Goal: Information Seeking & Learning: Learn about a topic

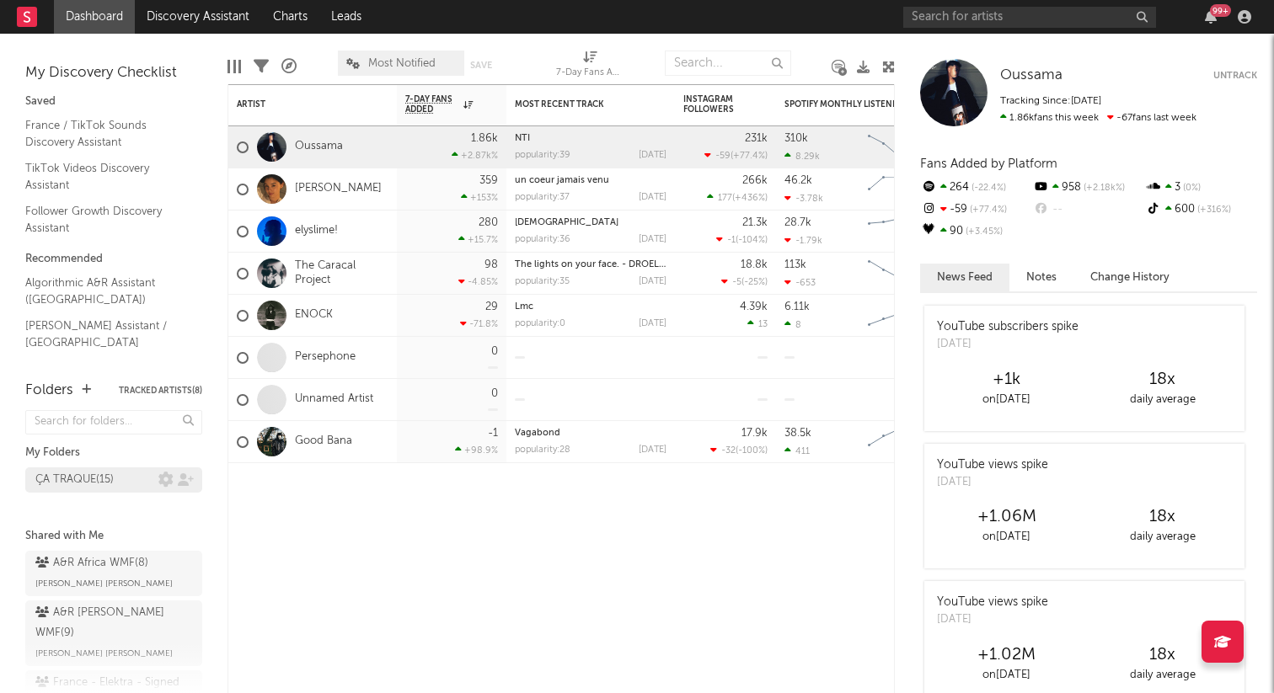
click at [124, 478] on div "ÇA TRAQUE ( 15 )" at bounding box center [96, 480] width 123 height 20
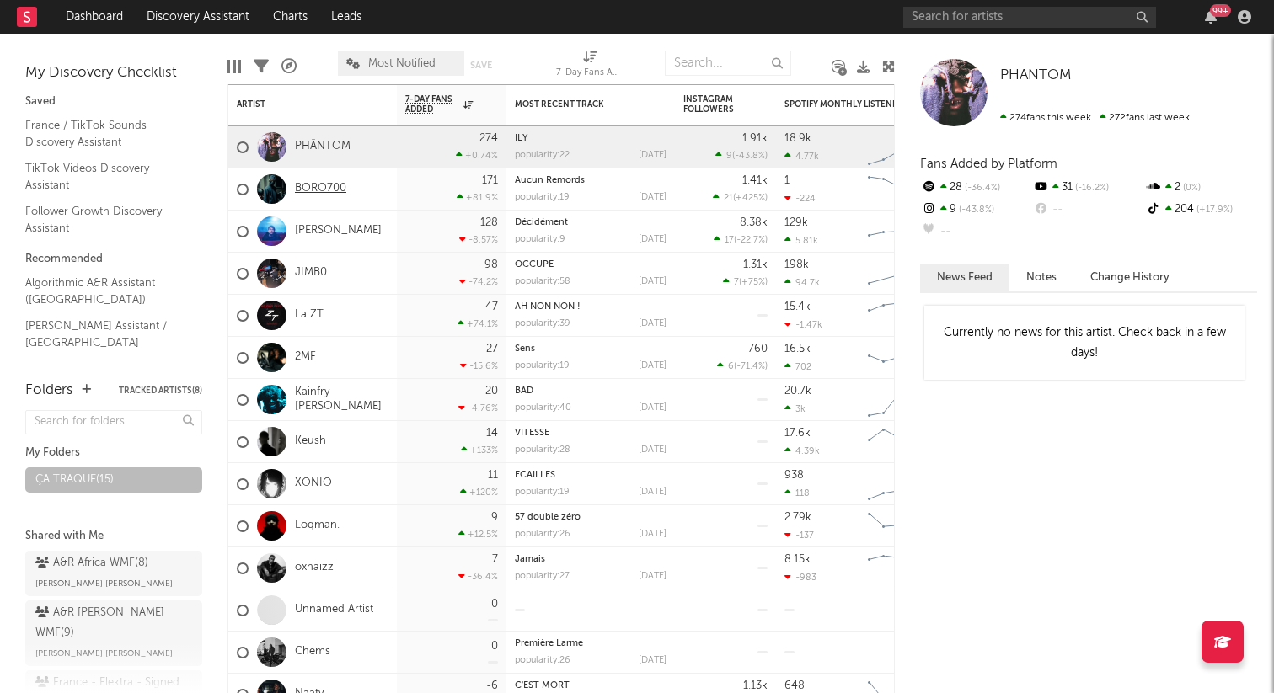
click at [322, 187] on link "BORO700" at bounding box center [320, 189] width 51 height 14
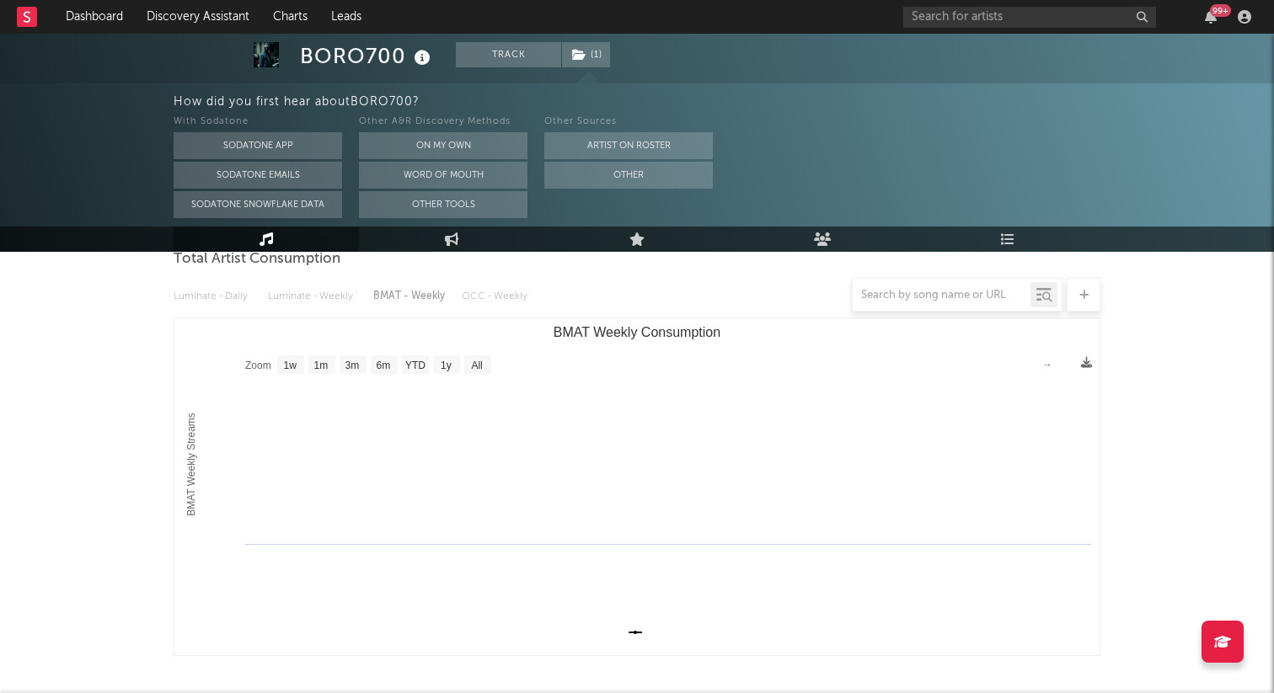
scroll to position [216, 0]
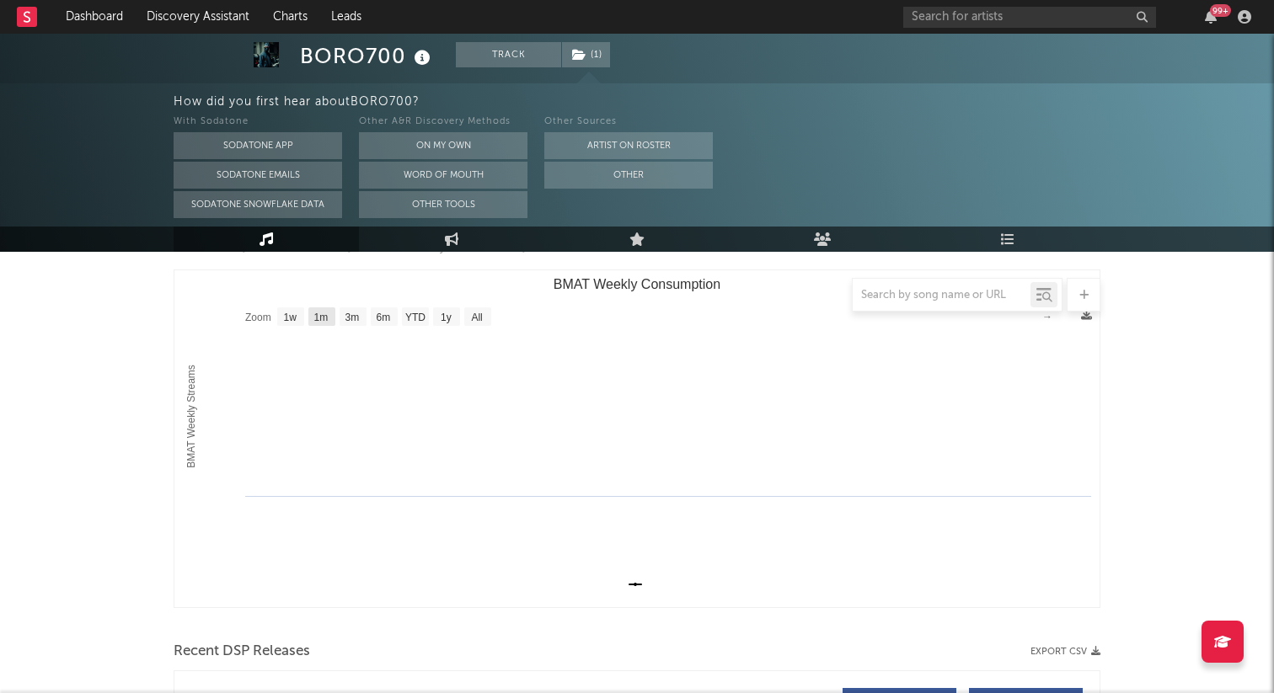
click at [331, 317] on rect "BMAT Weekly Consumption" at bounding box center [321, 317] width 27 height 19
select select "1m"
type input "[DATE]"
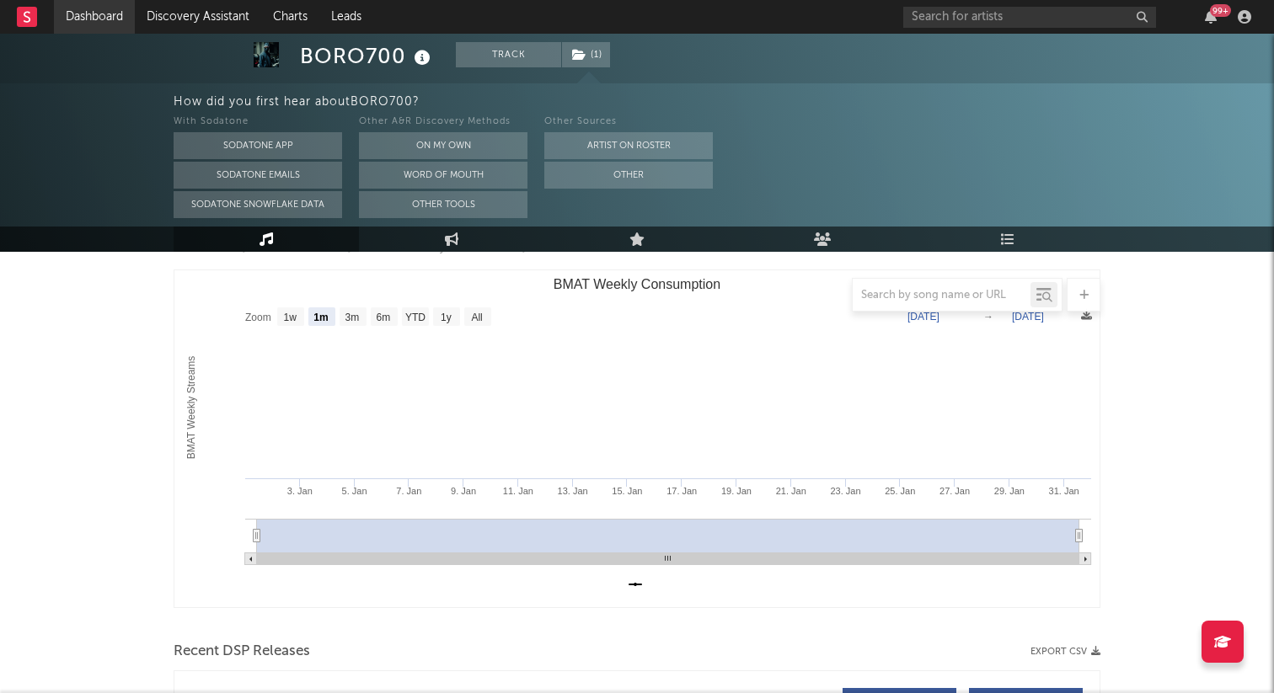
click at [68, 11] on link "Dashboard" at bounding box center [94, 17] width 81 height 34
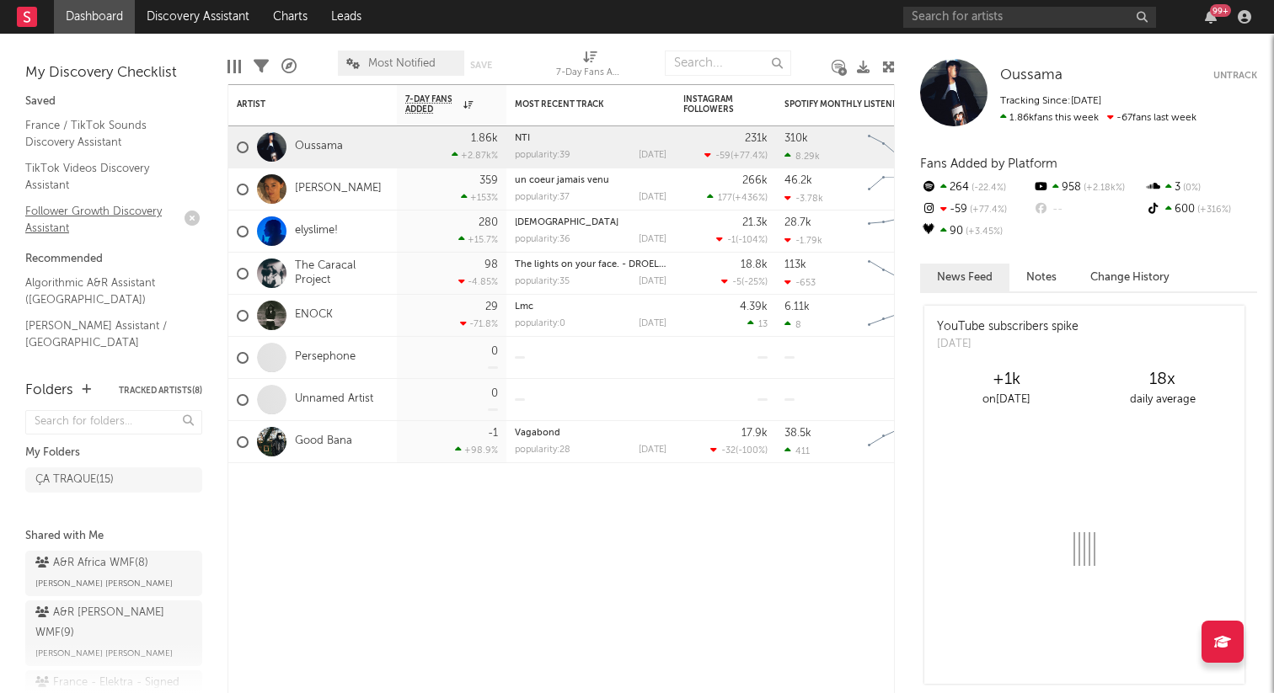
click at [63, 223] on link "Follower Growth Discovery Assistant" at bounding box center [105, 219] width 160 height 35
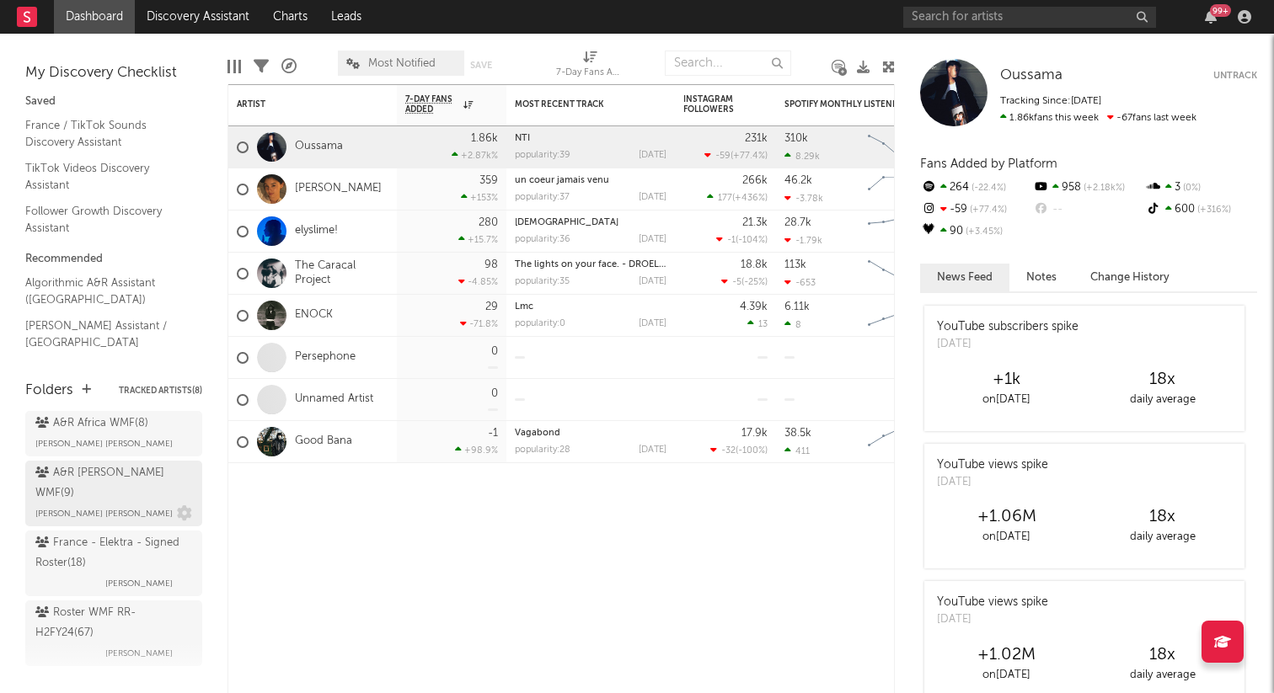
scroll to position [142, 0]
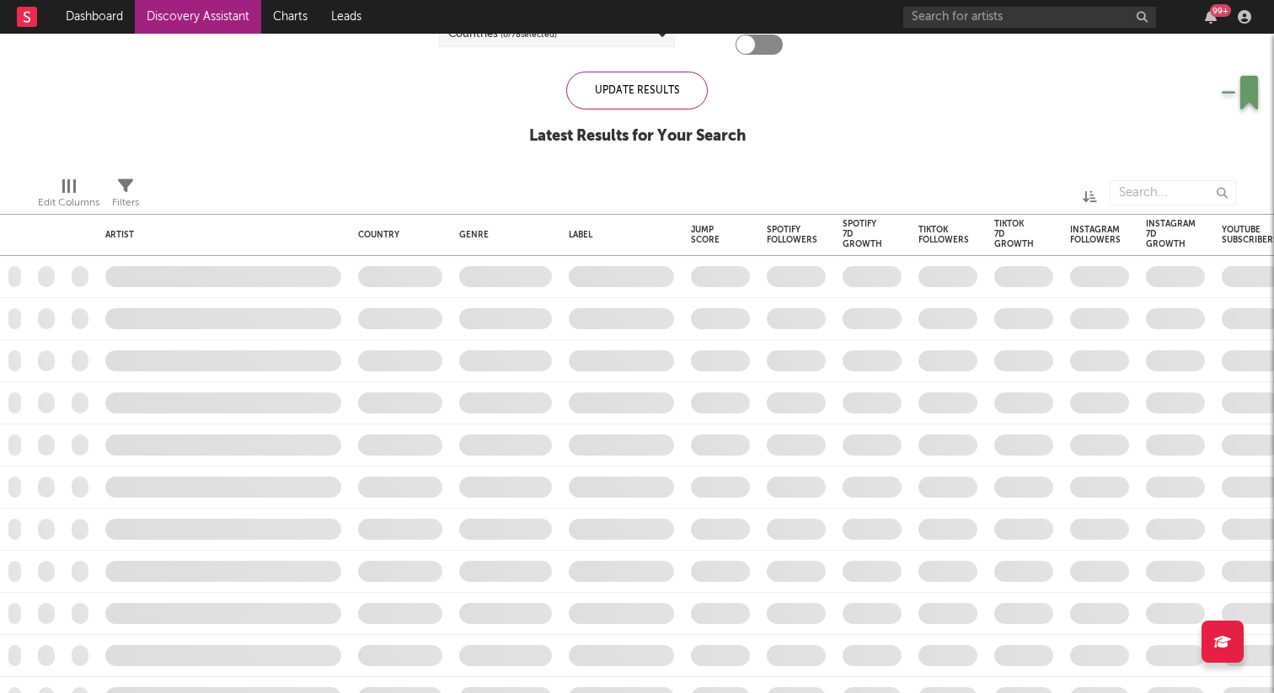
checkbox input "true"
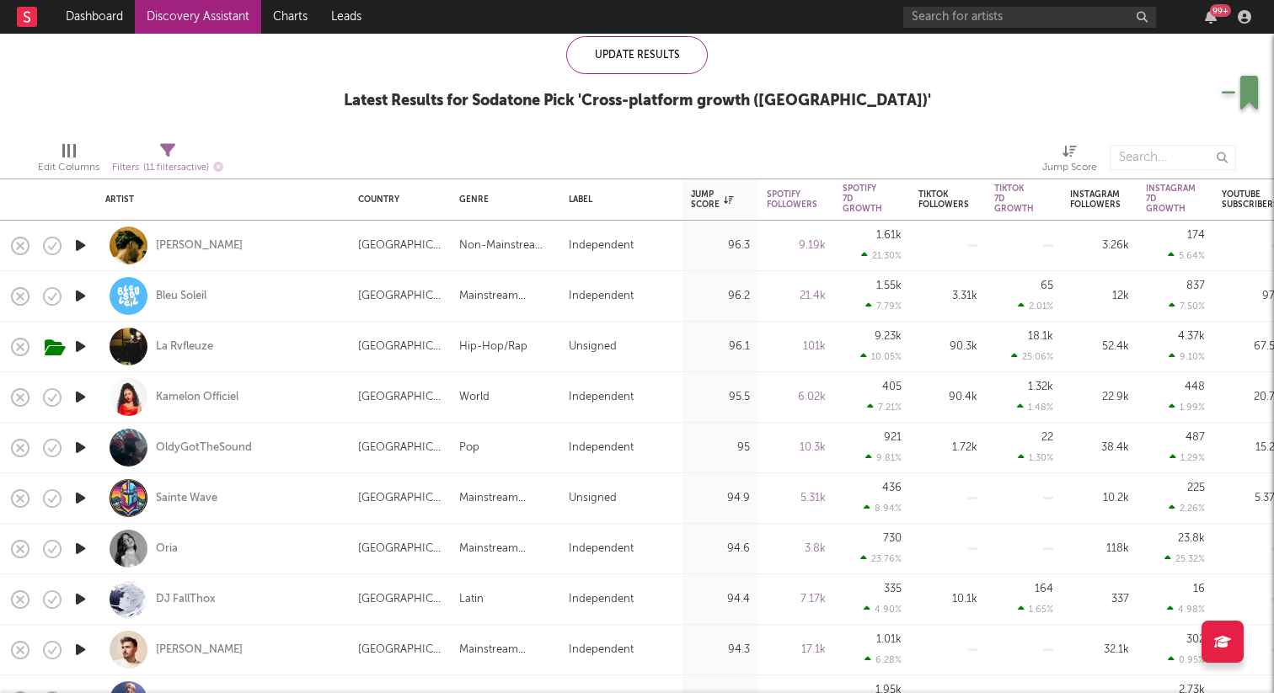
click at [79, 244] on icon "button" at bounding box center [81, 245] width 18 height 21
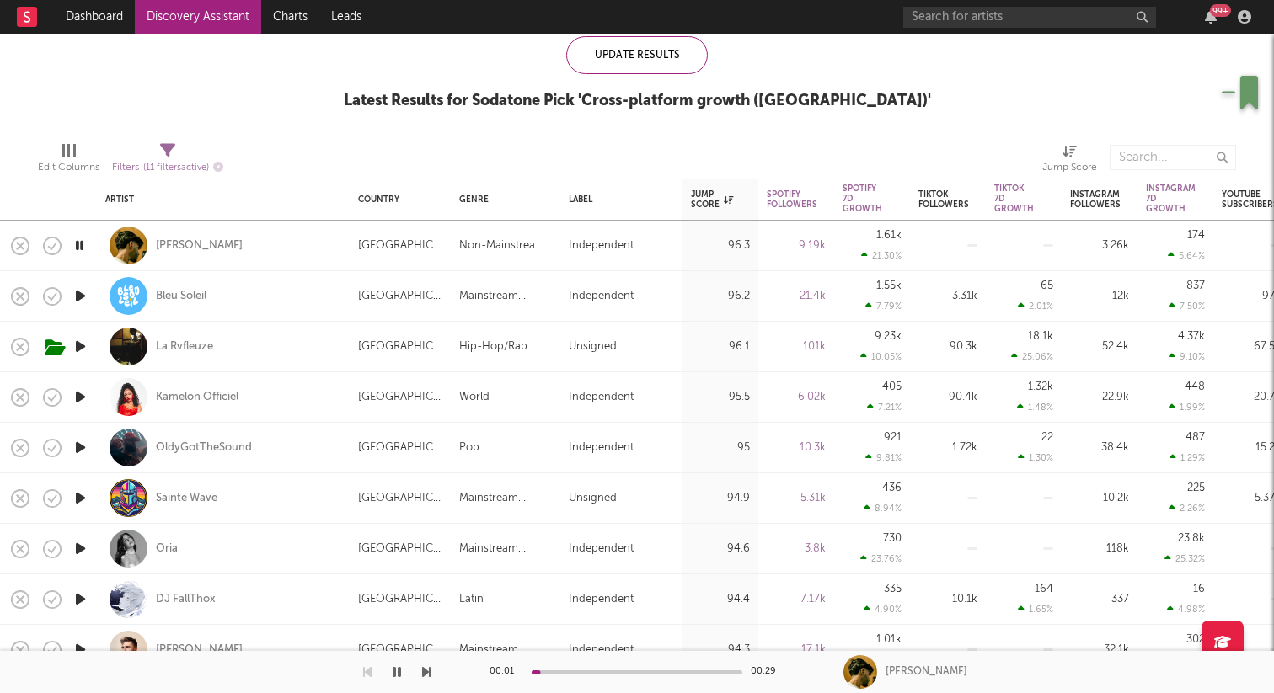
click at [81, 299] on icon "button" at bounding box center [81, 296] width 18 height 21
click at [83, 397] on icon "button" at bounding box center [81, 397] width 18 height 21
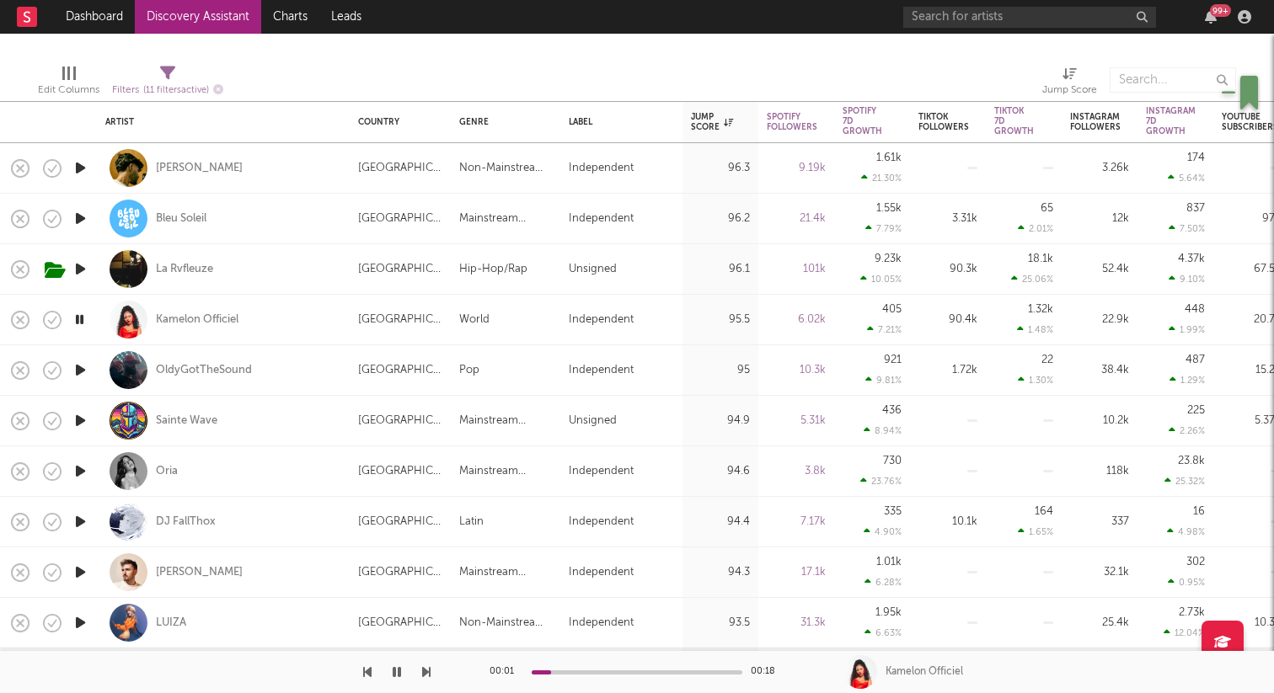
click at [83, 376] on icon "button" at bounding box center [81, 370] width 18 height 21
click at [83, 417] on icon "button" at bounding box center [81, 420] width 18 height 21
click at [81, 526] on icon "button" at bounding box center [81, 521] width 18 height 21
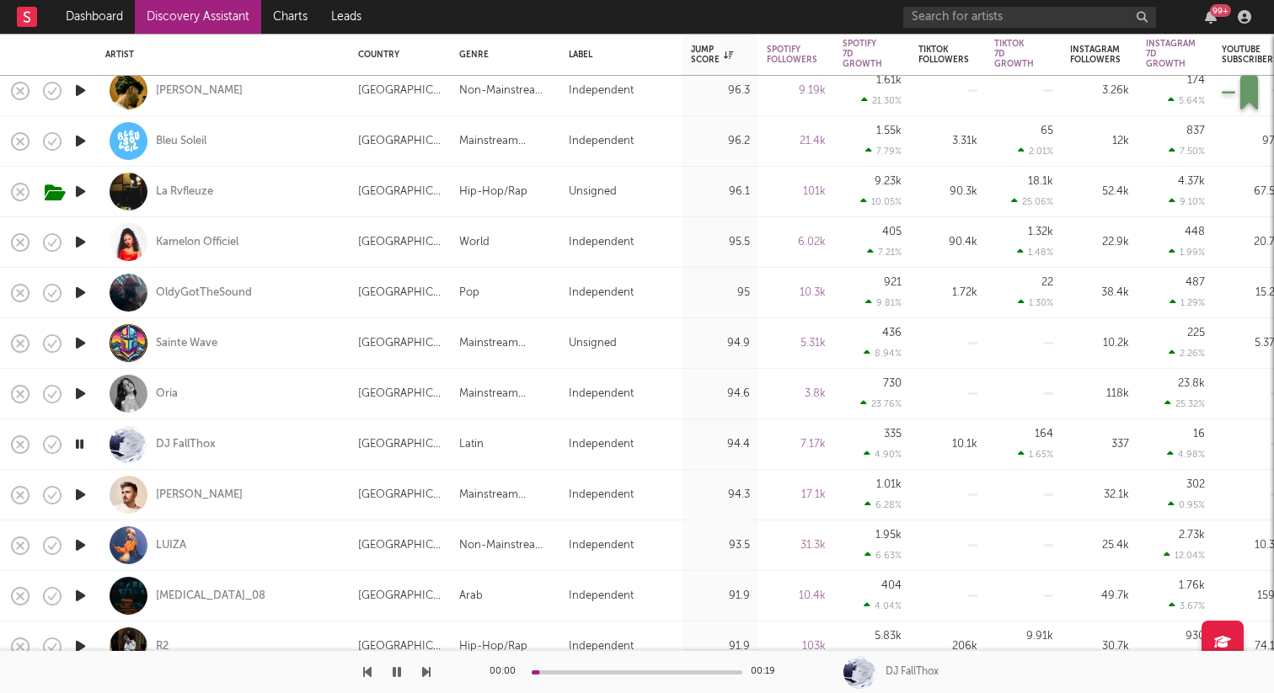
click at [83, 497] on icon "button" at bounding box center [81, 494] width 18 height 21
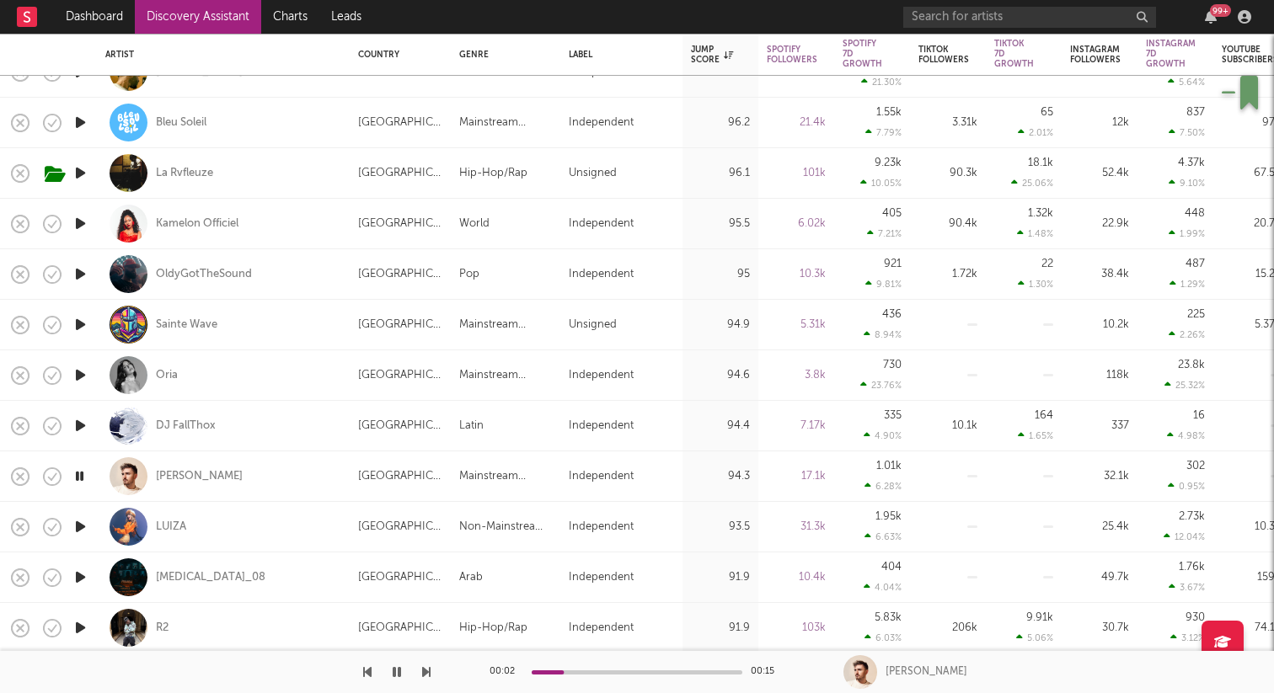
click at [82, 514] on div at bounding box center [80, 527] width 34 height 51
select select "1w"
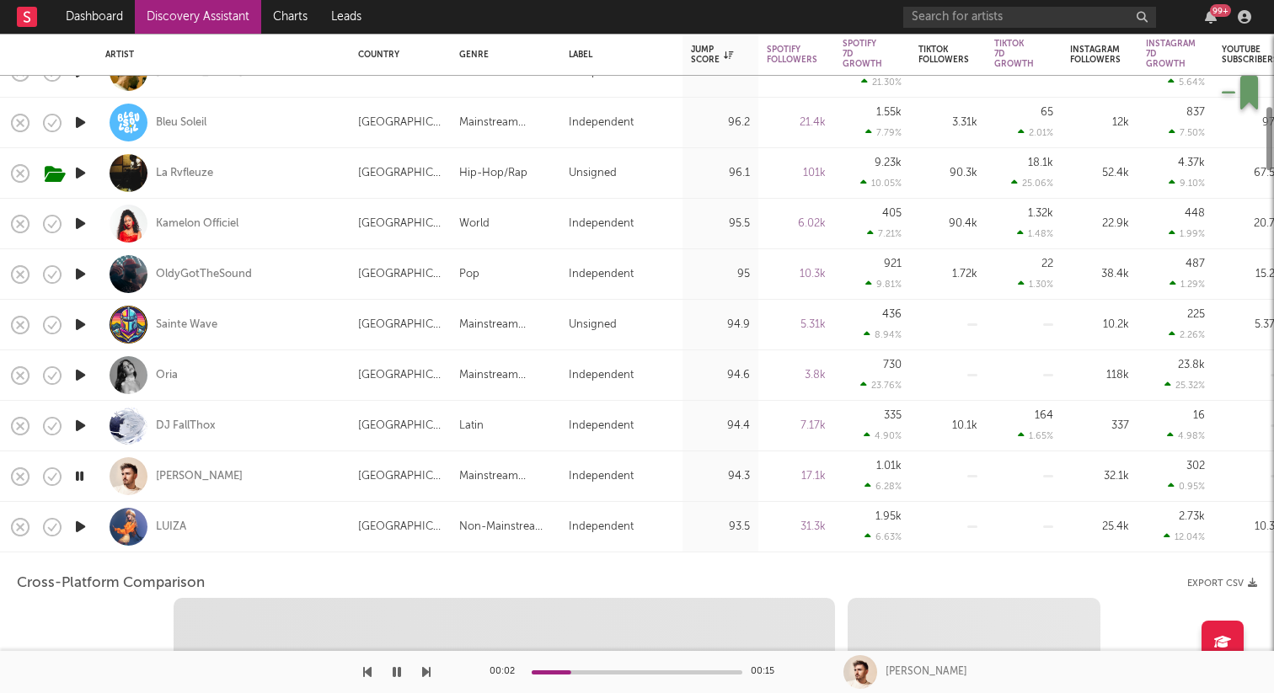
click at [82, 514] on div at bounding box center [80, 527] width 34 height 51
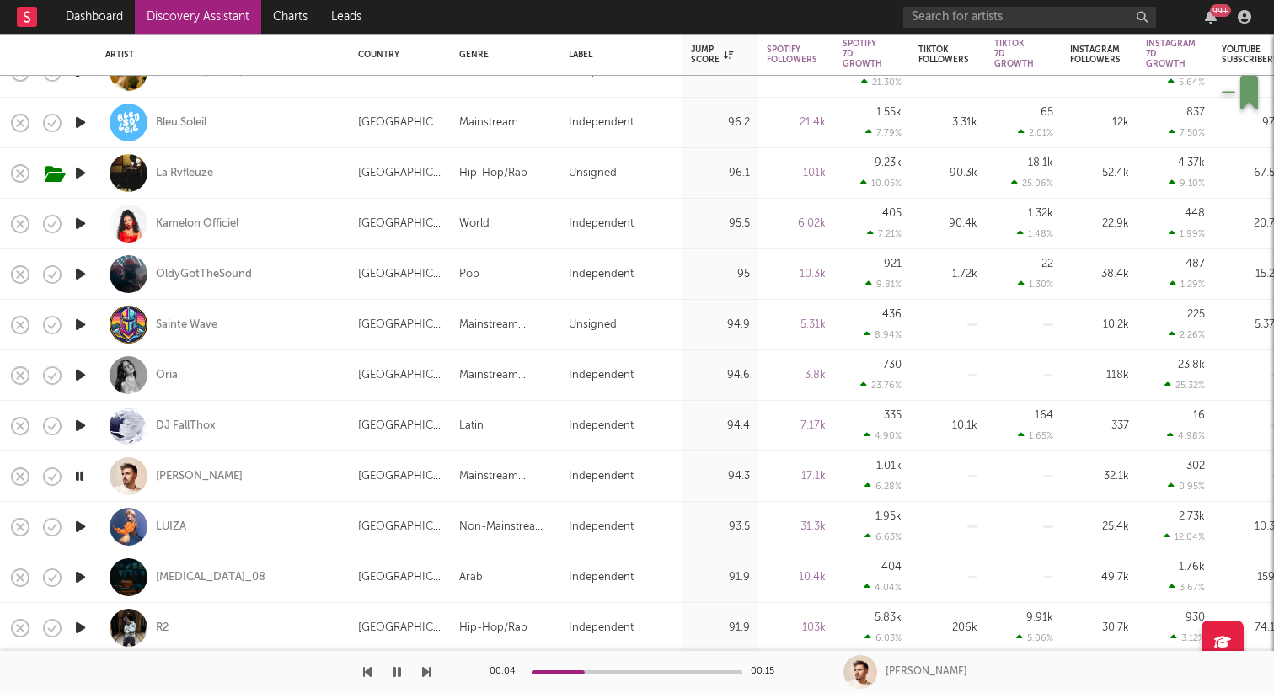
click at [81, 529] on icon "button" at bounding box center [81, 526] width 18 height 21
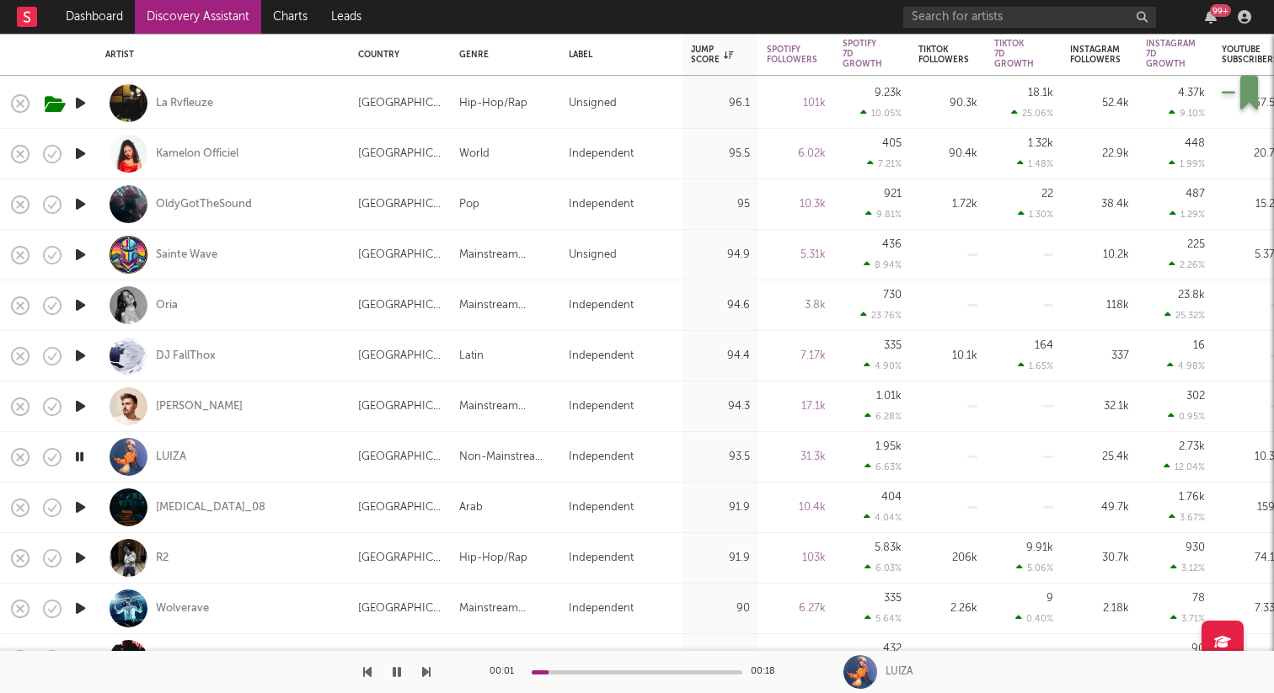
click at [80, 508] on icon "button" at bounding box center [81, 507] width 18 height 21
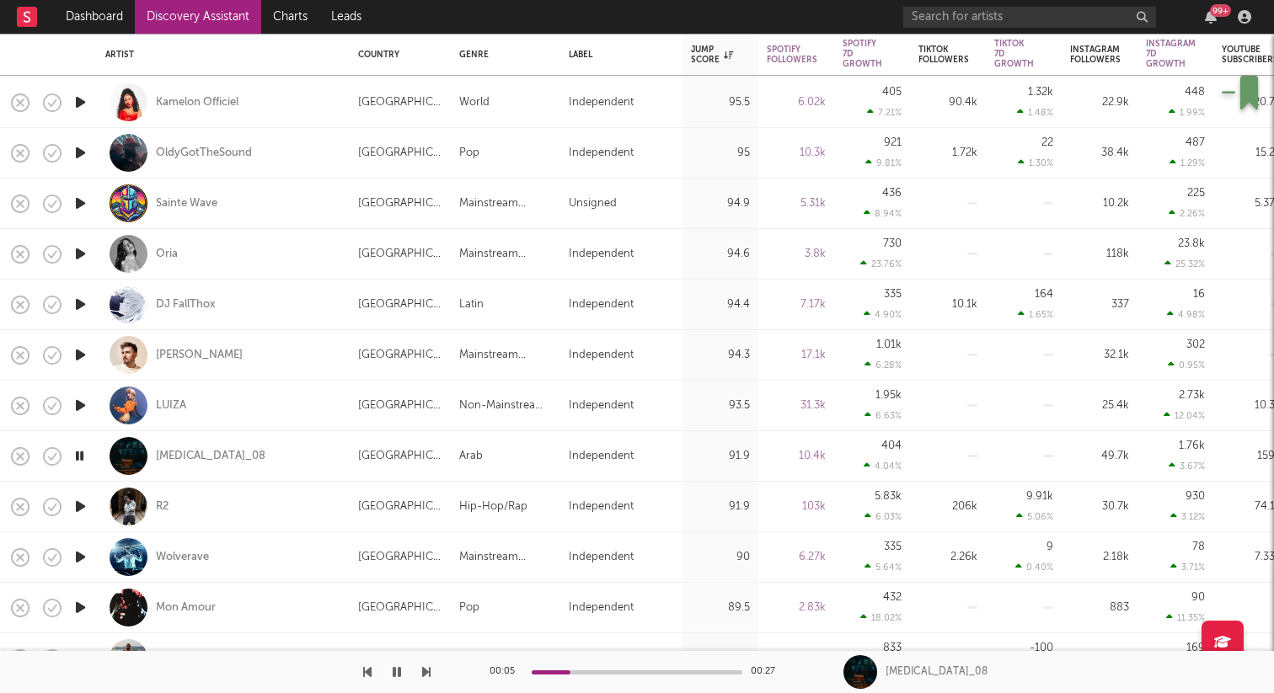
click at [80, 457] on icon "button" at bounding box center [80, 456] width 16 height 21
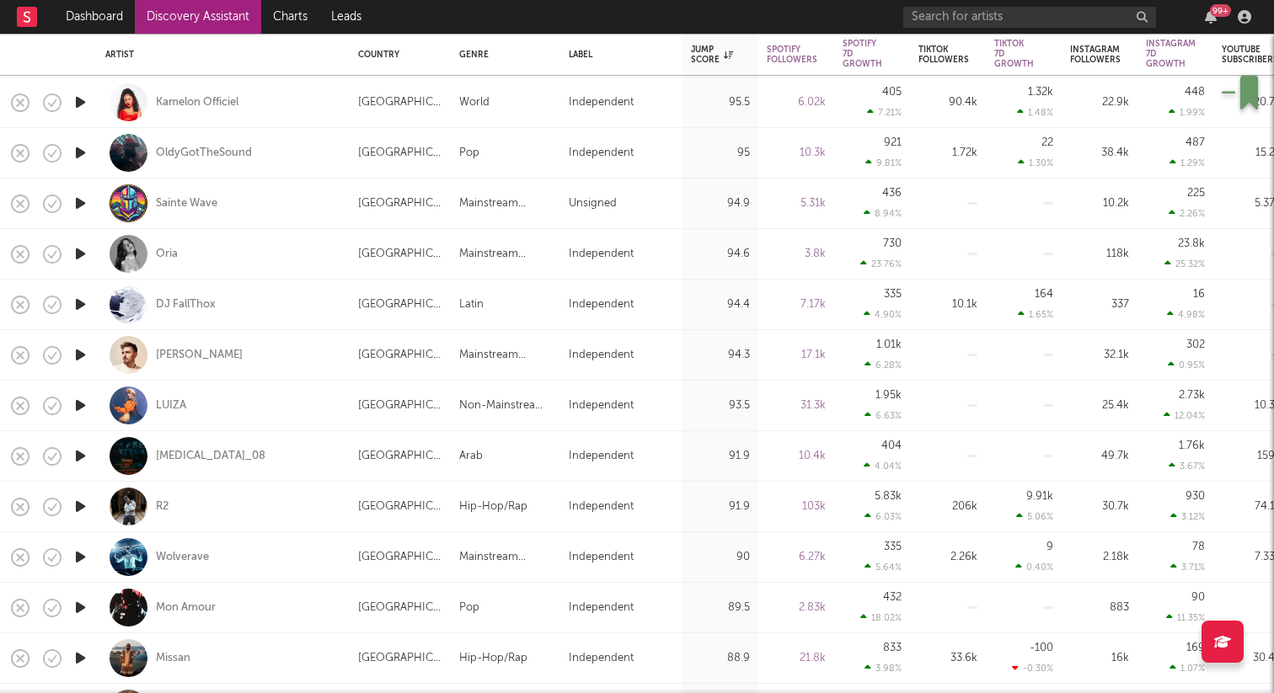
click at [80, 555] on icon "button" at bounding box center [81, 557] width 18 height 21
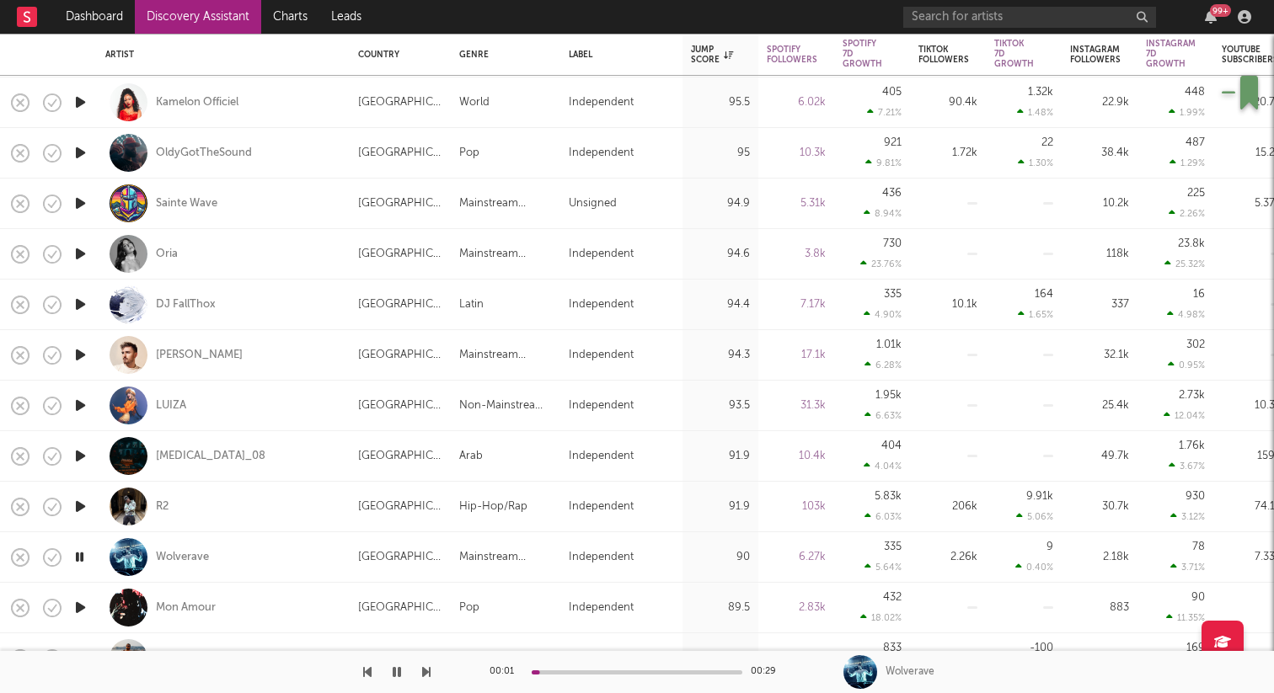
click at [83, 607] on icon "button" at bounding box center [81, 607] width 18 height 21
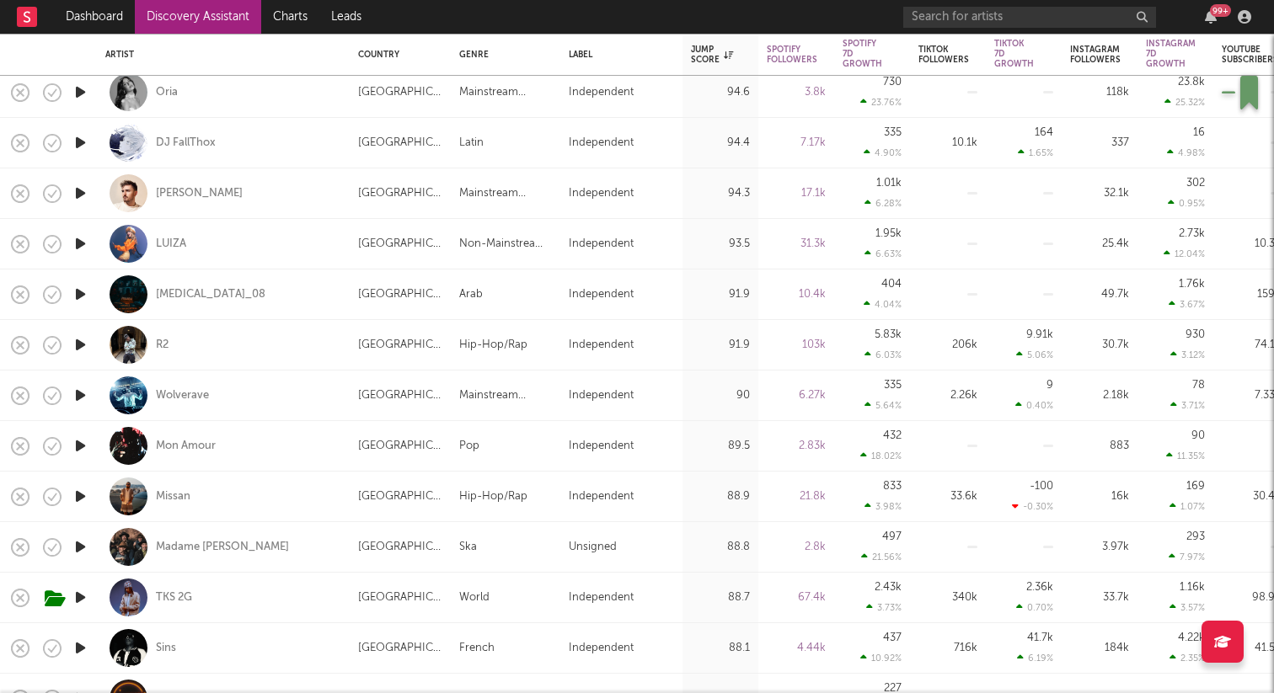
click at [80, 544] on icon "button" at bounding box center [81, 547] width 18 height 21
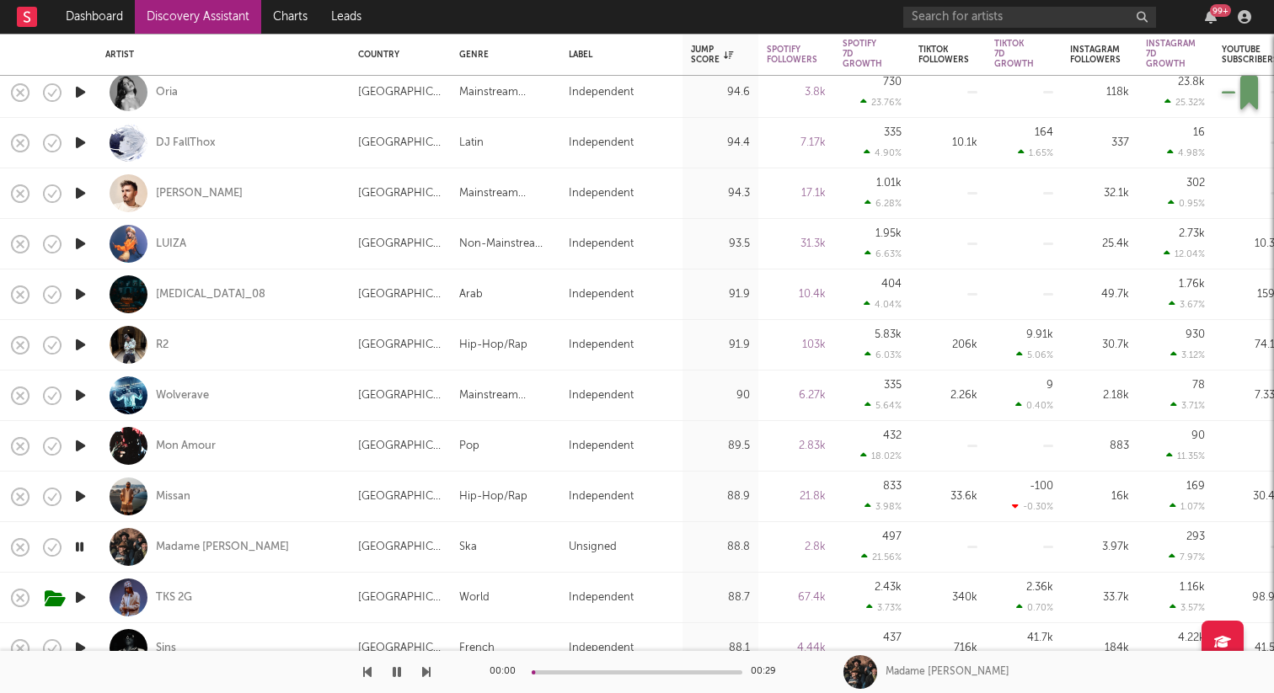
click at [78, 601] on icon "button" at bounding box center [81, 597] width 18 height 21
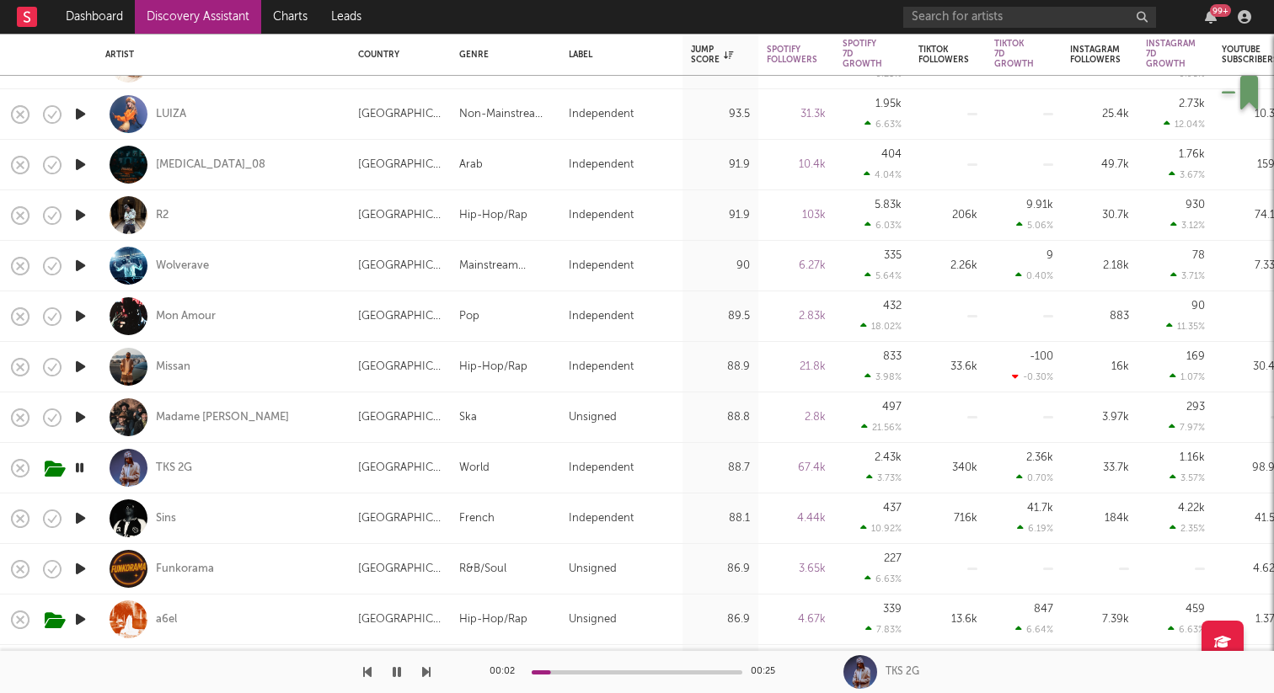
click at [80, 568] on icon "button" at bounding box center [81, 569] width 18 height 21
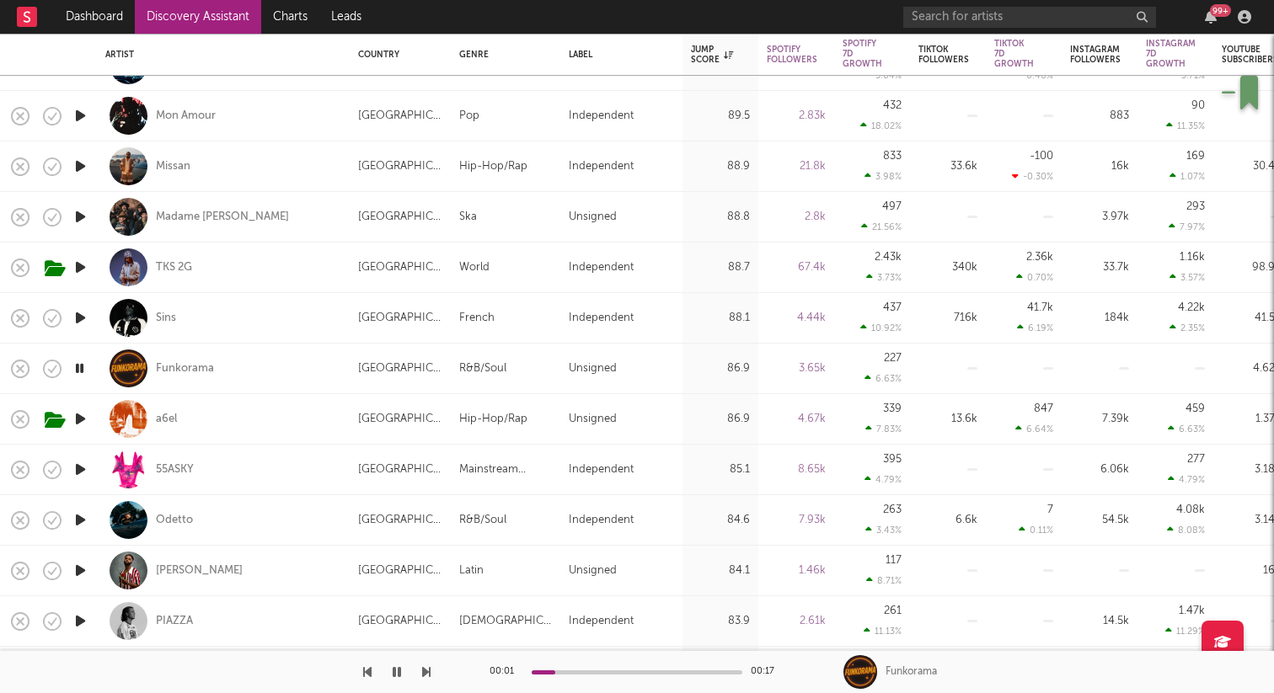
click at [80, 520] on icon "button" at bounding box center [81, 520] width 18 height 21
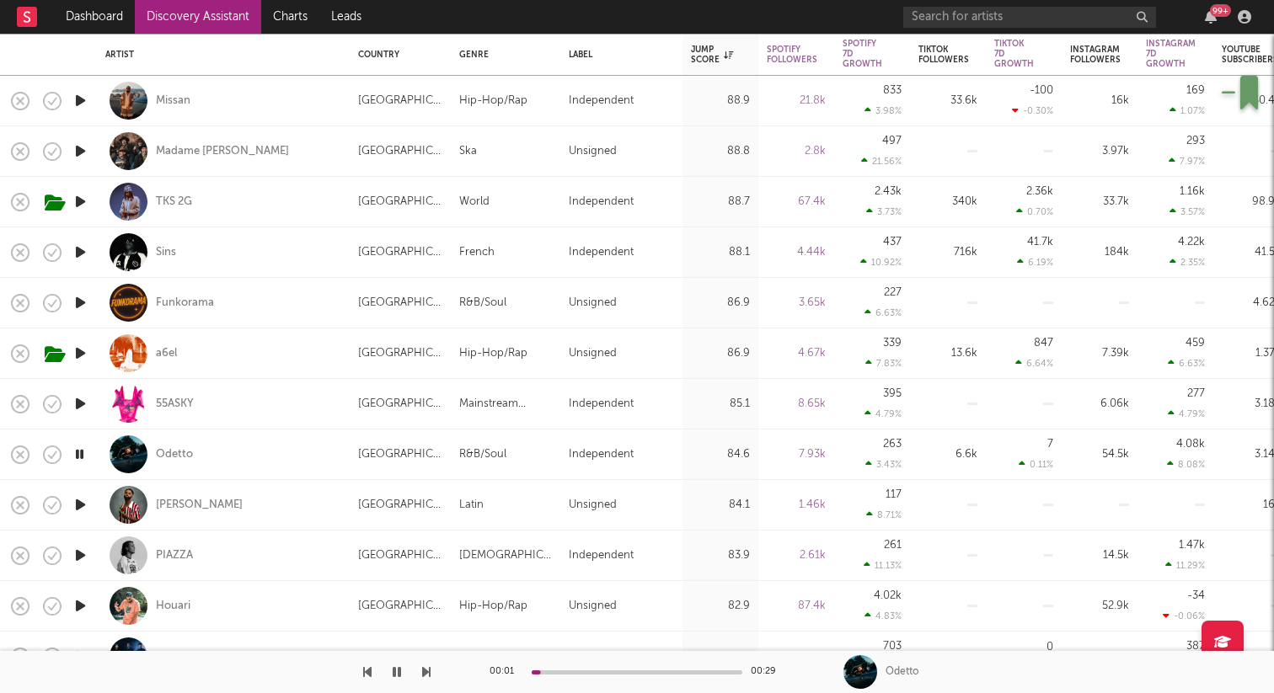
click at [81, 504] on icon "button" at bounding box center [81, 505] width 18 height 21
click at [81, 560] on icon "button" at bounding box center [81, 555] width 18 height 21
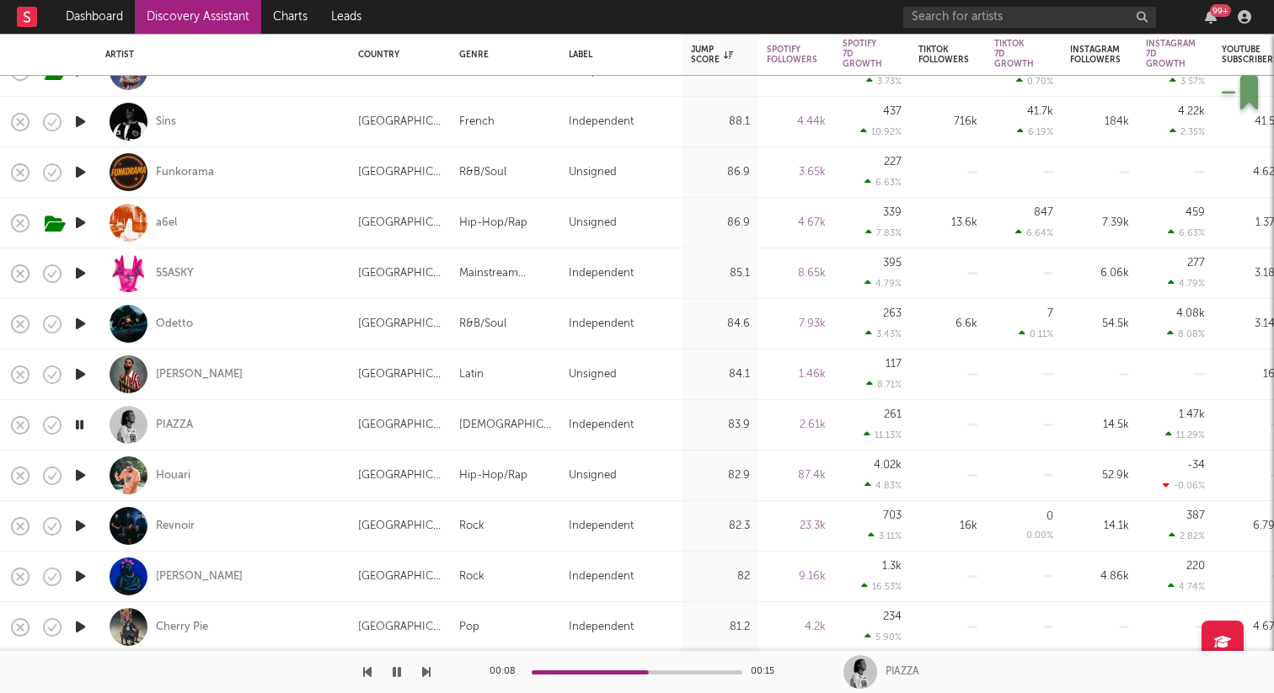
click at [78, 422] on icon "button" at bounding box center [80, 424] width 16 height 21
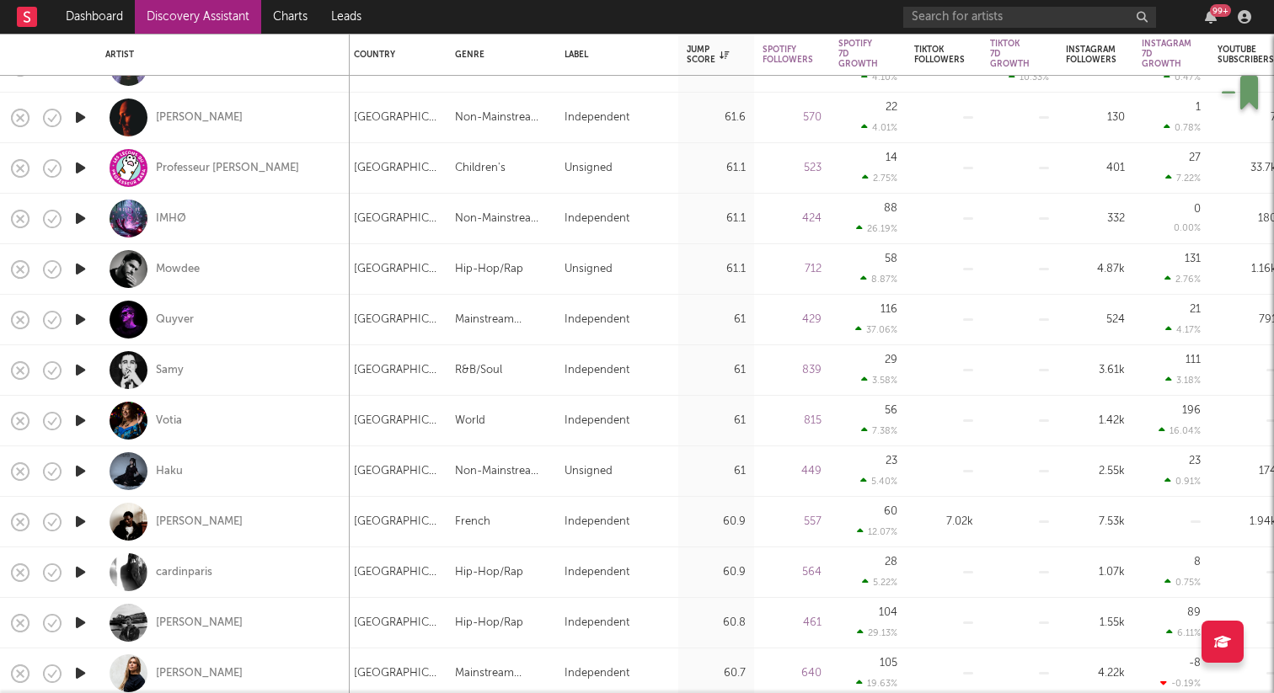
click at [79, 215] on icon "button" at bounding box center [81, 218] width 18 height 21
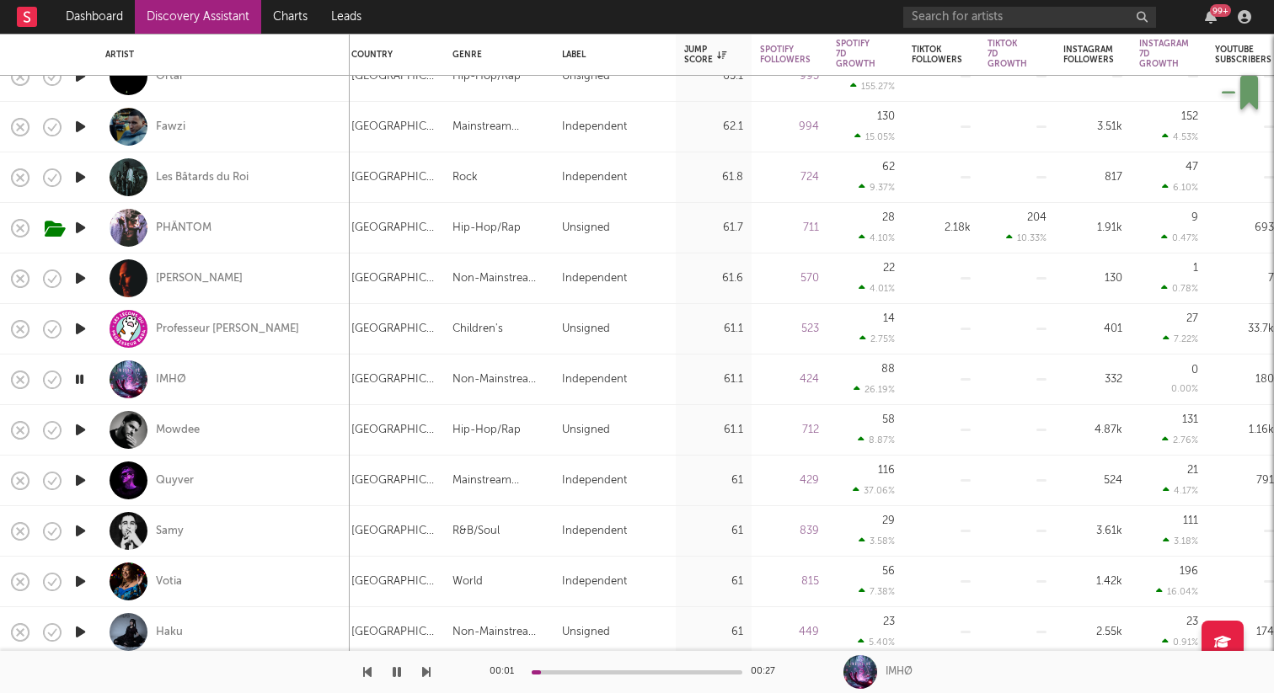
click at [78, 179] on icon "button" at bounding box center [81, 177] width 18 height 21
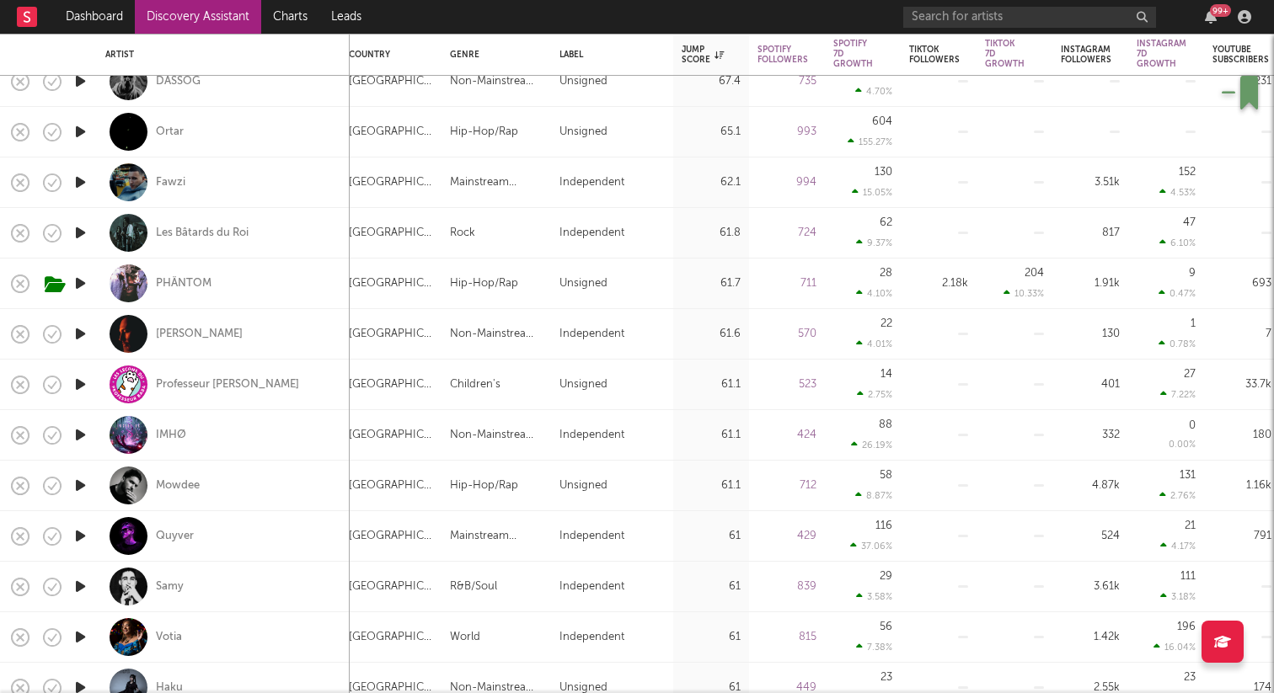
click at [81, 174] on icon "button" at bounding box center [81, 182] width 18 height 21
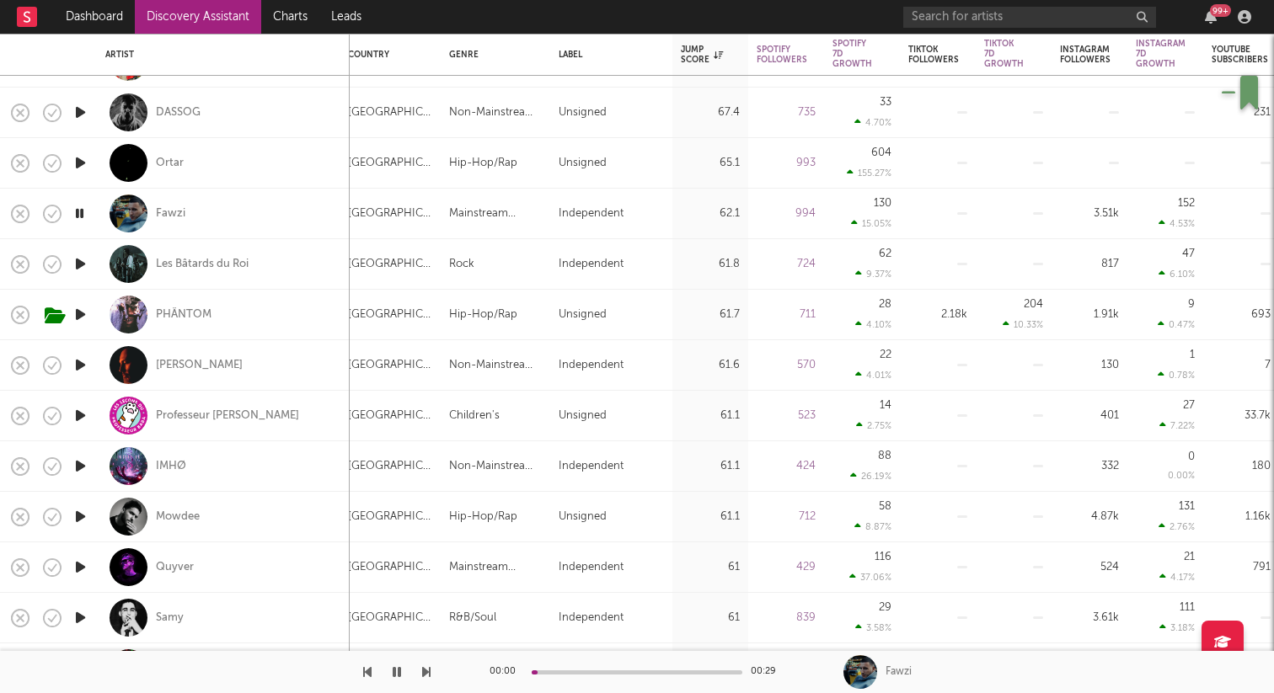
click at [78, 161] on icon "button" at bounding box center [81, 162] width 18 height 21
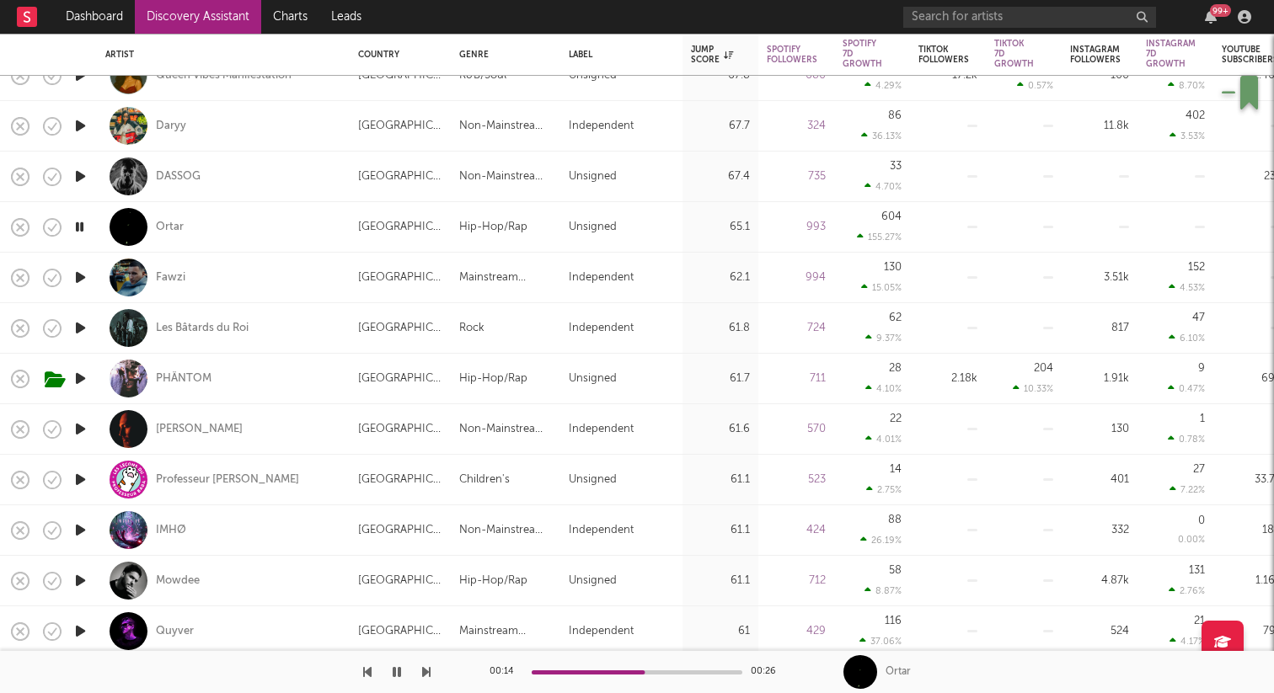
click at [78, 173] on icon "button" at bounding box center [81, 176] width 18 height 21
click at [76, 125] on icon "button" at bounding box center [81, 125] width 18 height 21
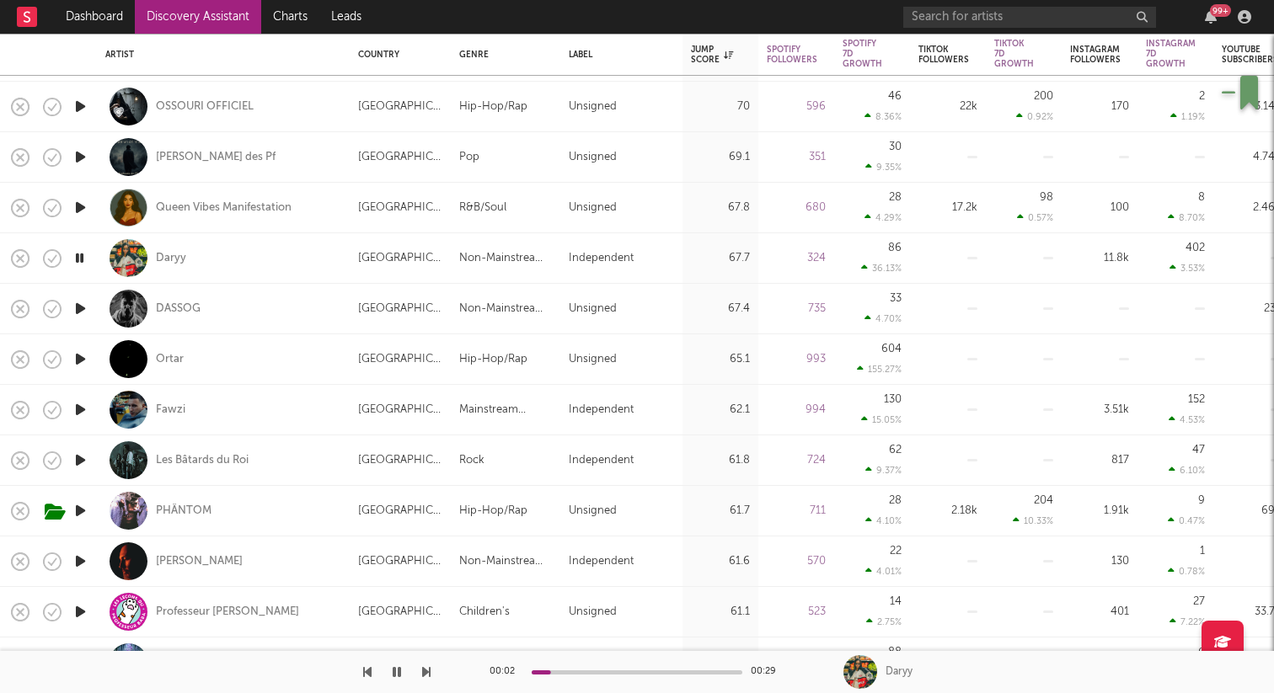
click at [85, 158] on icon "button" at bounding box center [81, 157] width 18 height 21
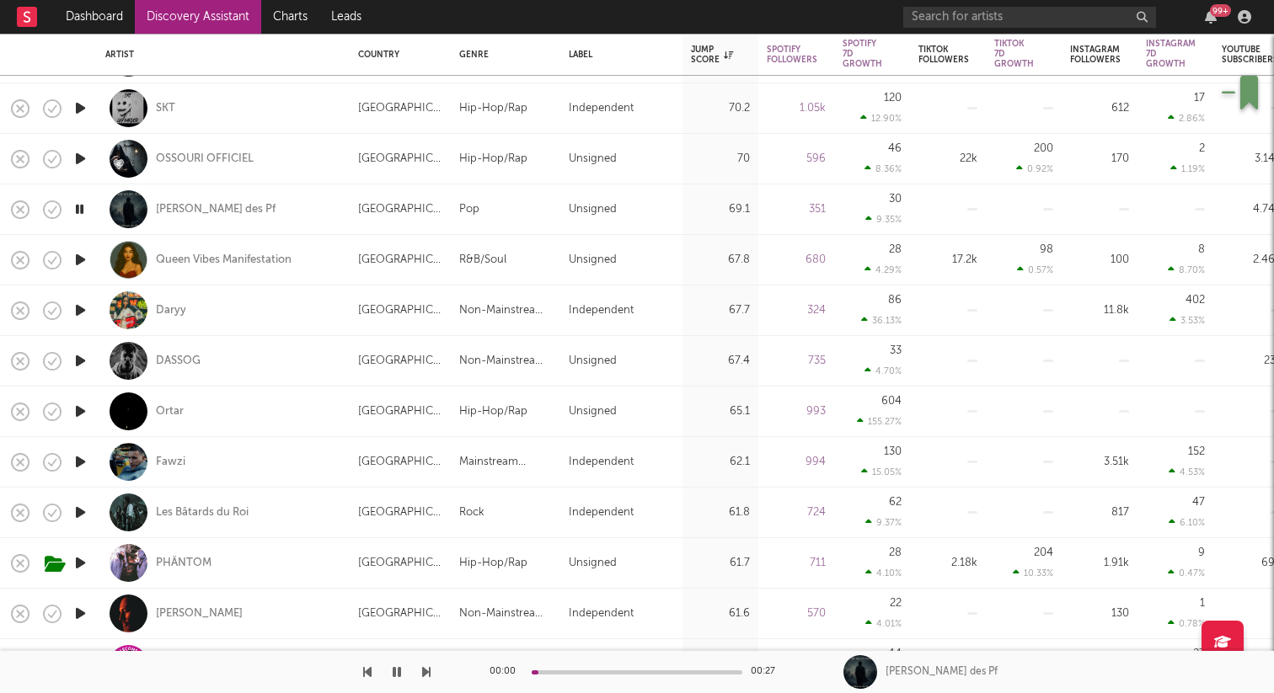
click at [83, 158] on icon "button" at bounding box center [81, 158] width 18 height 21
click at [86, 110] on icon "button" at bounding box center [81, 108] width 18 height 21
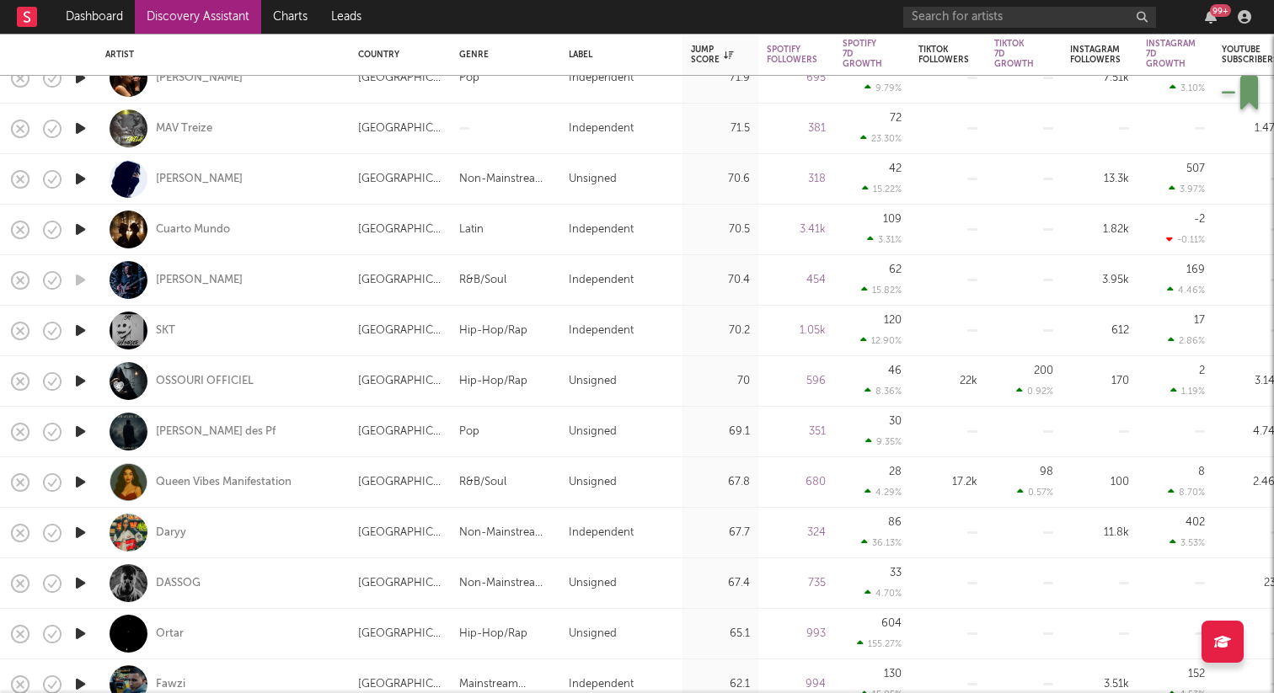
click at [77, 182] on icon "button" at bounding box center [81, 178] width 18 height 21
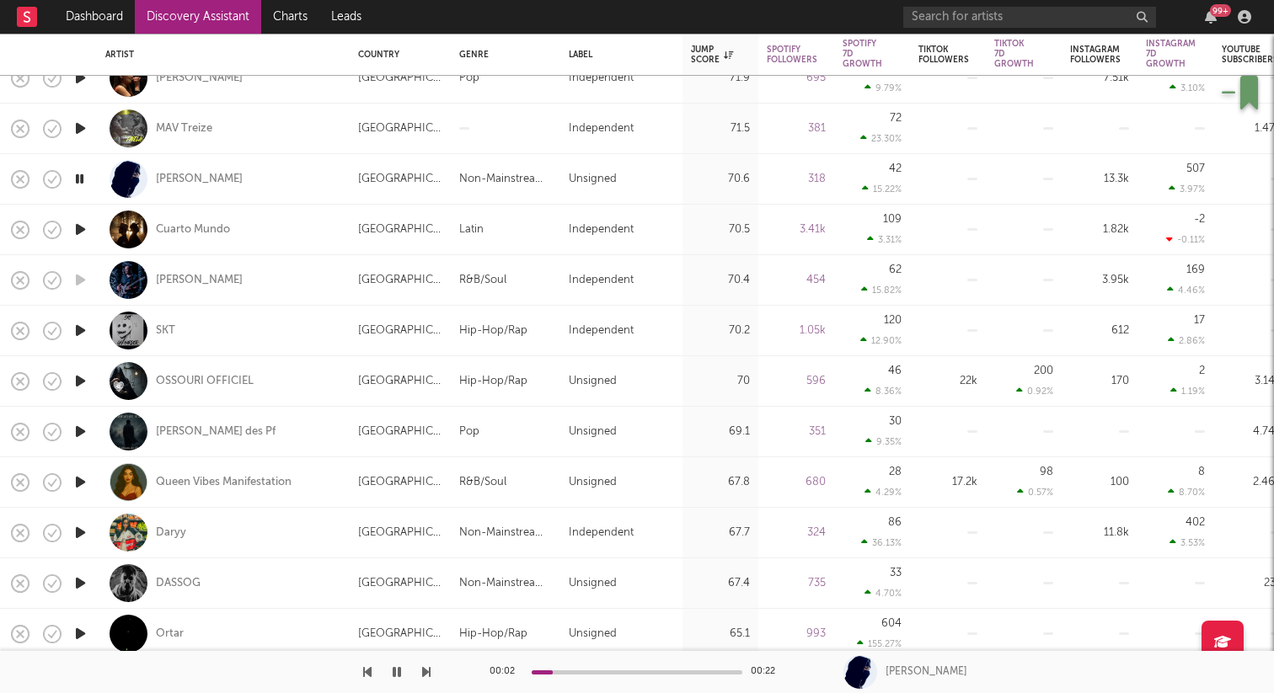
click at [82, 231] on icon "button" at bounding box center [81, 229] width 18 height 21
click at [83, 128] on icon "button" at bounding box center [81, 128] width 18 height 21
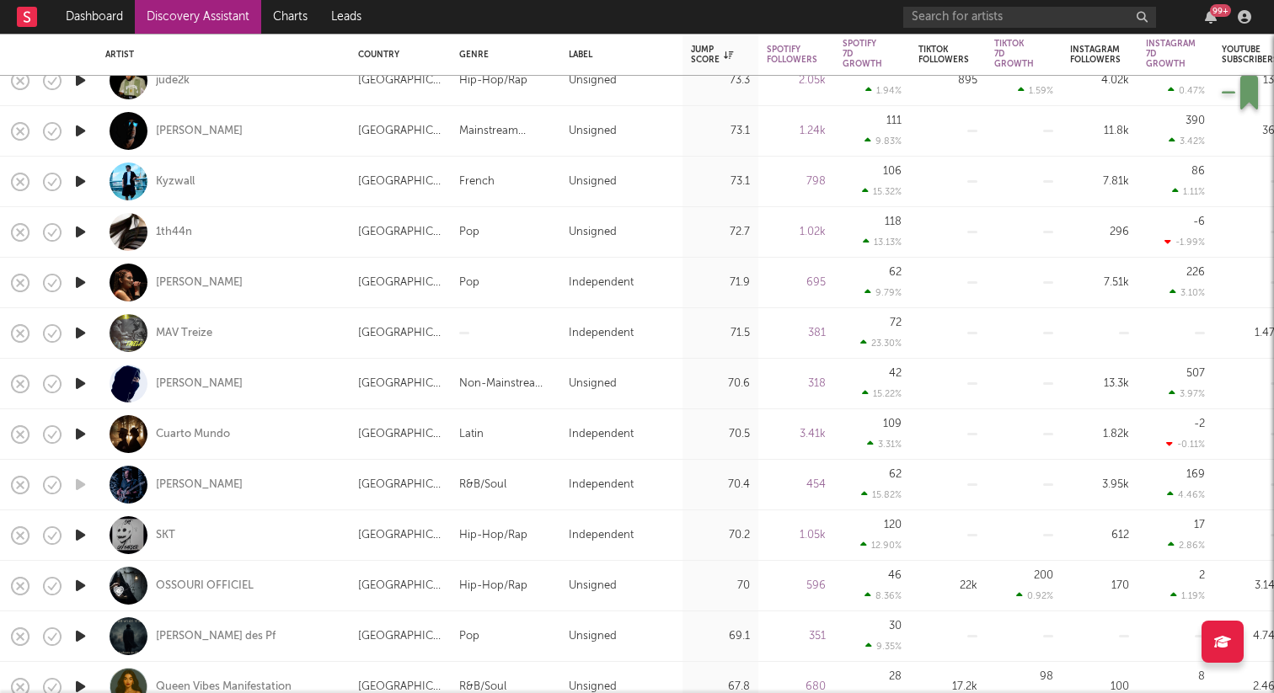
click at [84, 280] on icon "button" at bounding box center [81, 282] width 18 height 21
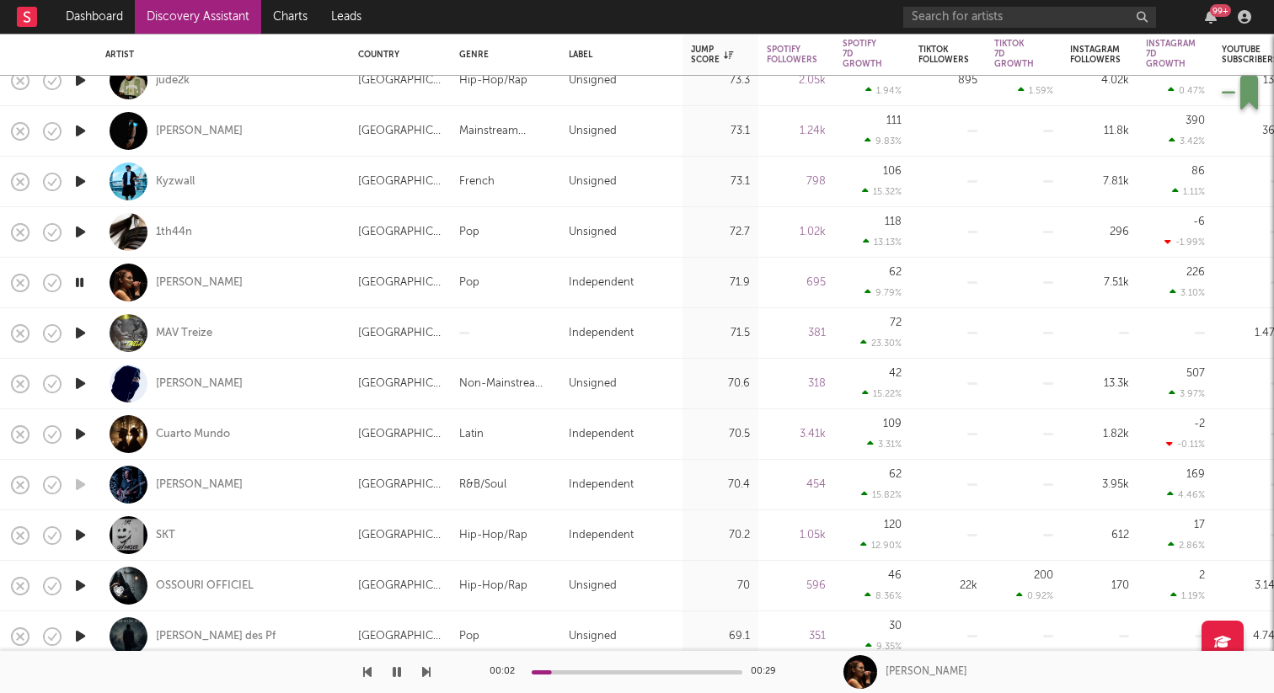
click at [83, 226] on icon "button" at bounding box center [81, 232] width 18 height 21
click at [83, 179] on icon "button" at bounding box center [81, 181] width 18 height 21
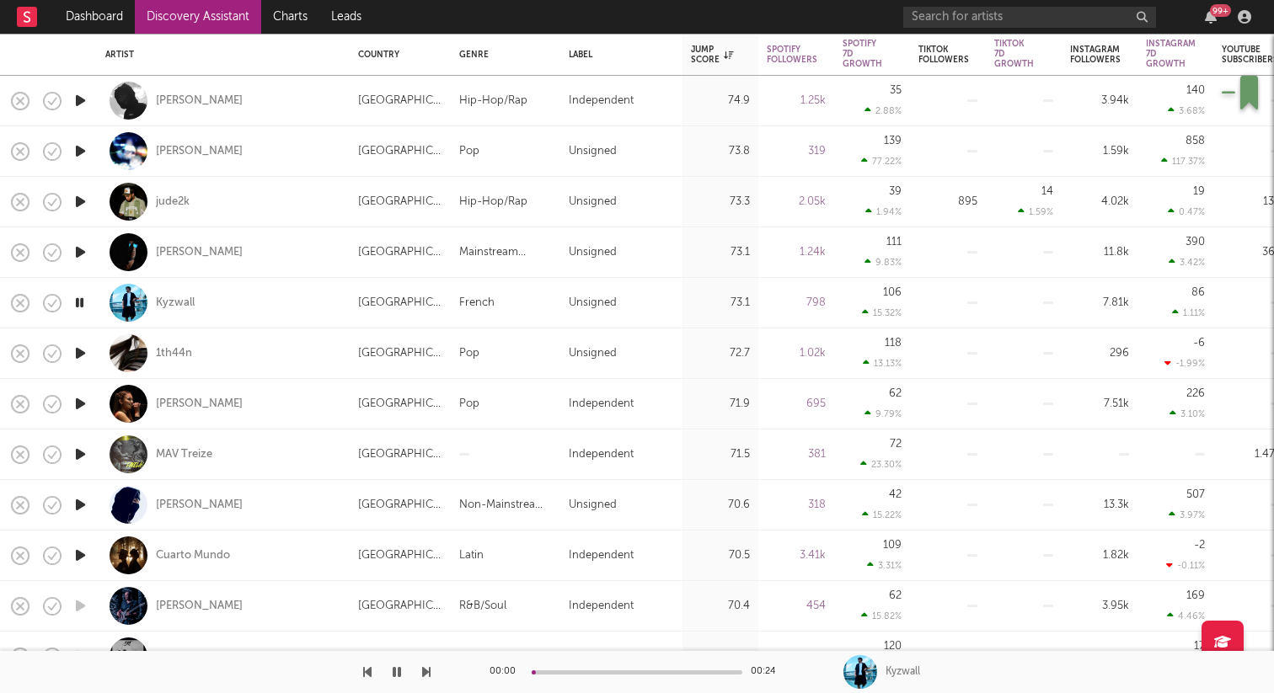
click at [76, 249] on icon "button" at bounding box center [81, 252] width 18 height 21
click at [76, 196] on icon "button" at bounding box center [81, 201] width 18 height 21
click at [584, 671] on div at bounding box center [637, 673] width 211 height 4
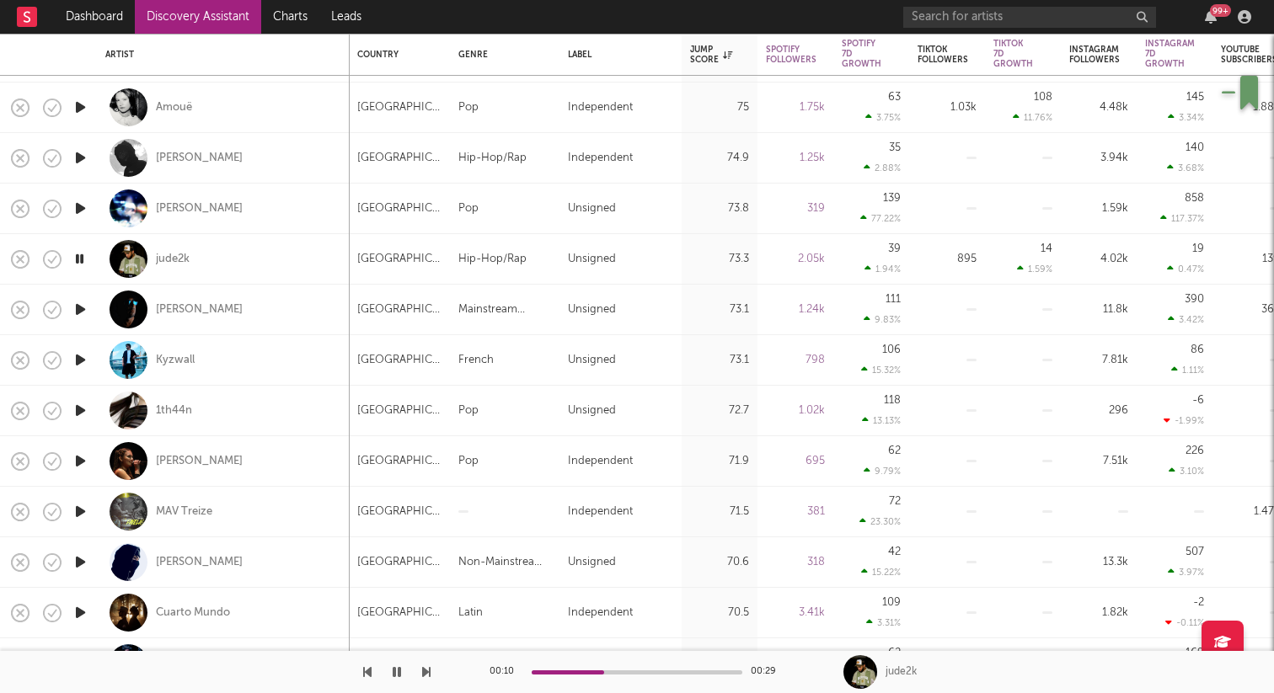
click at [82, 205] on icon "button" at bounding box center [81, 208] width 18 height 21
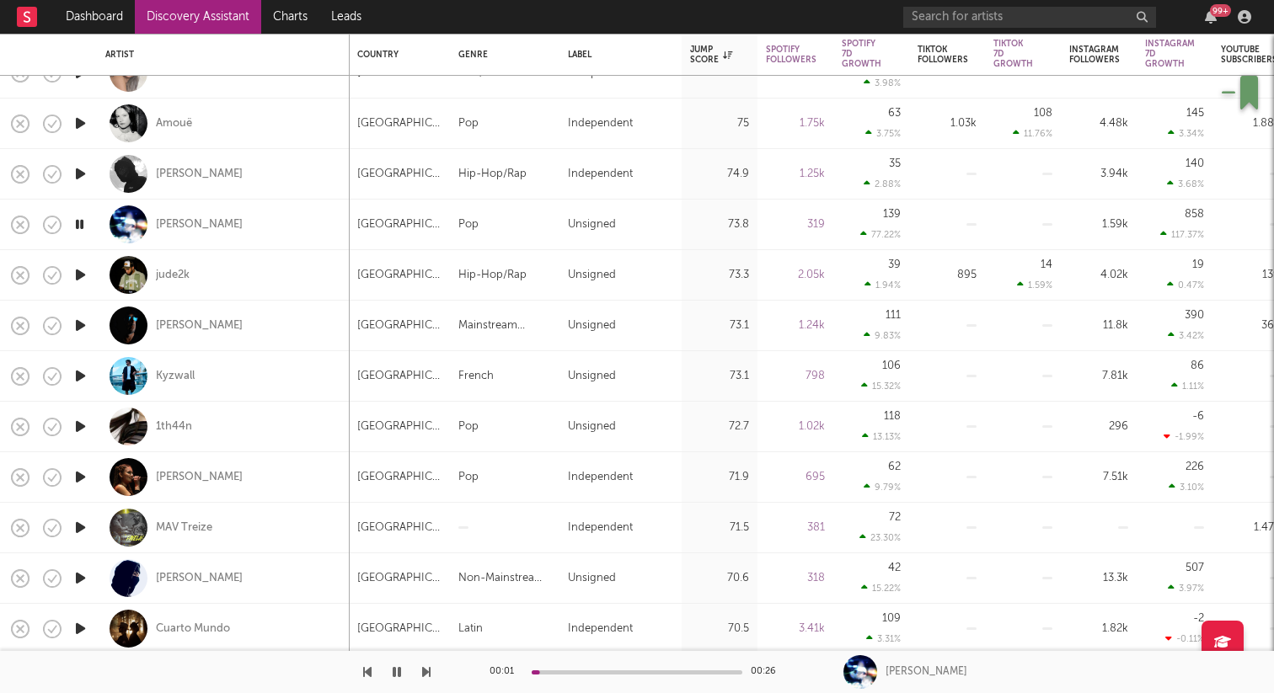
click at [78, 172] on icon "button" at bounding box center [81, 173] width 18 height 21
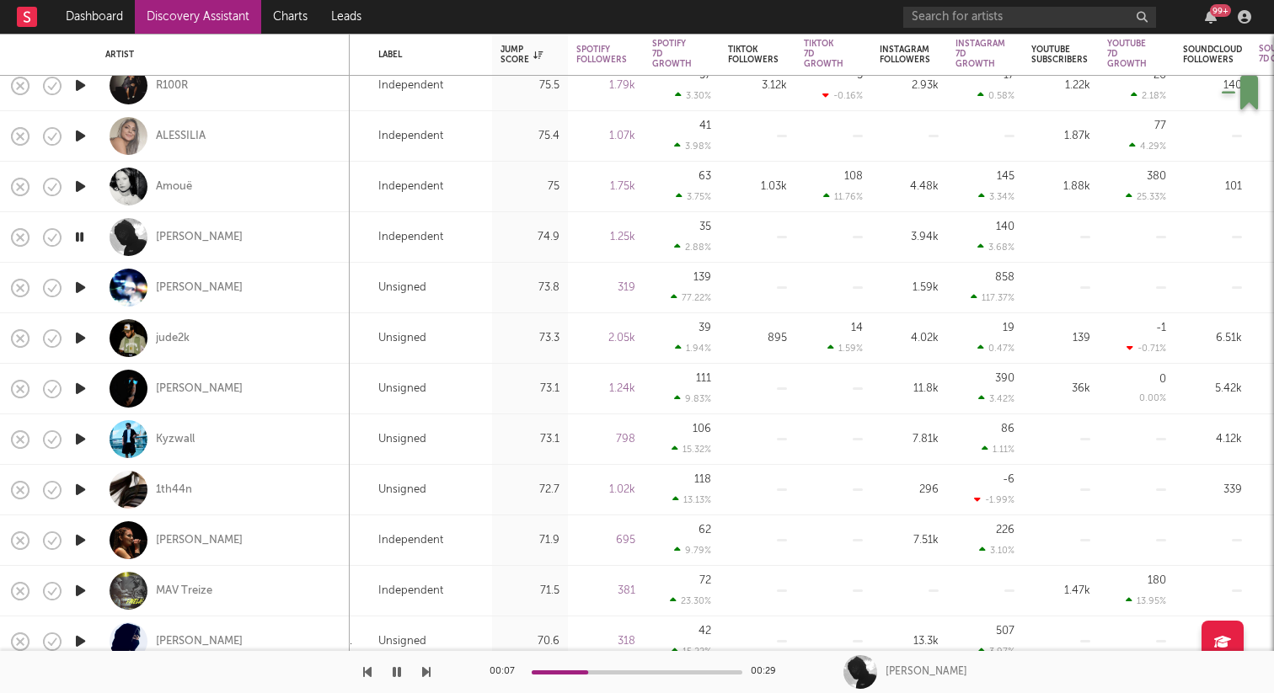
click at [83, 182] on icon "button" at bounding box center [81, 186] width 18 height 21
click at [82, 133] on icon "button" at bounding box center [81, 136] width 18 height 21
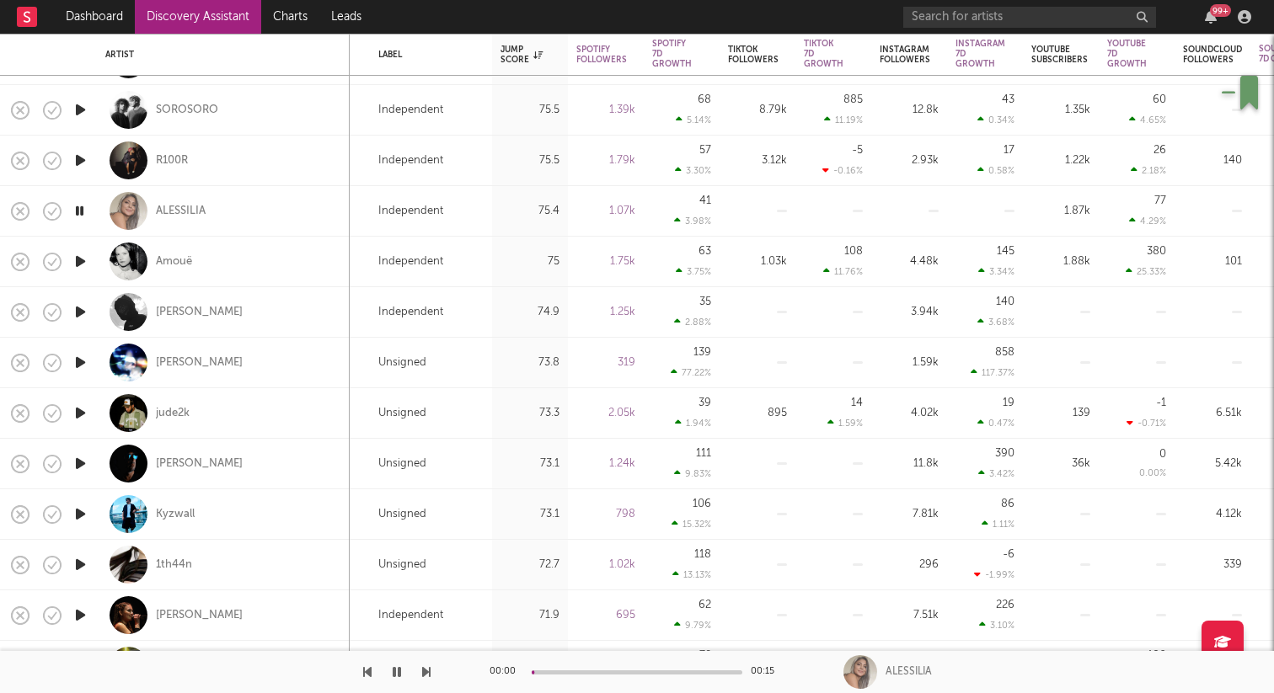
click at [83, 157] on icon "button" at bounding box center [81, 160] width 18 height 21
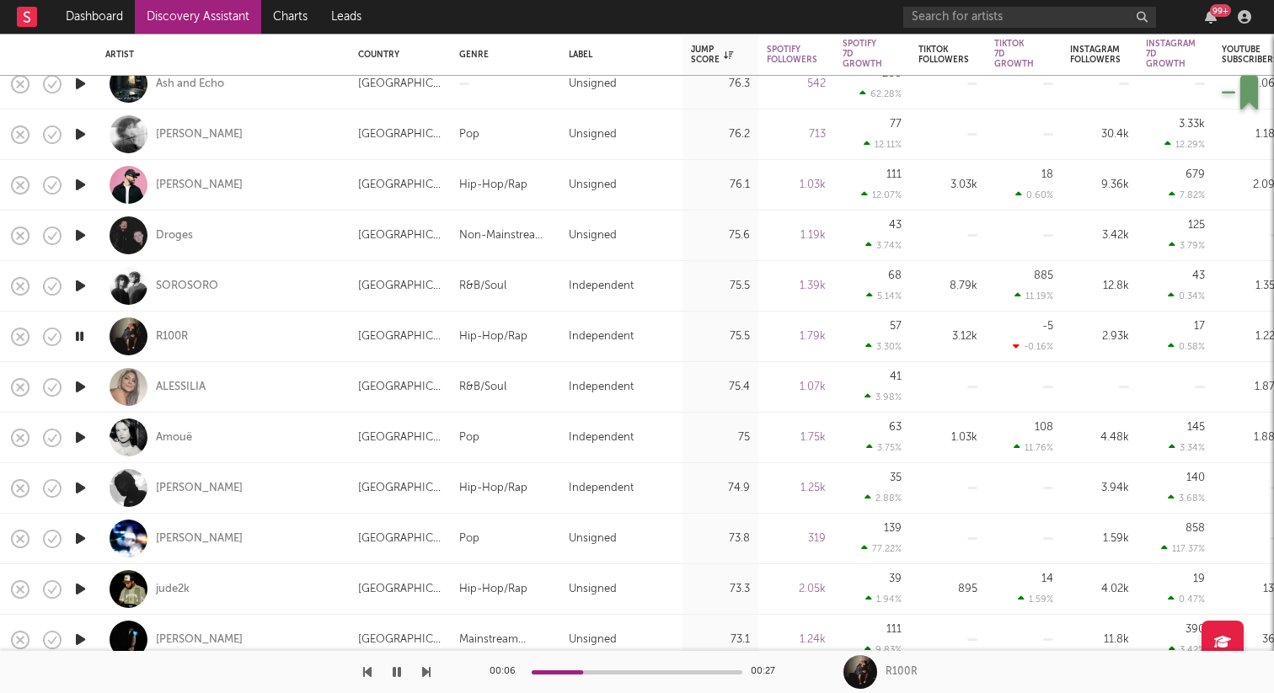
click at [84, 275] on icon "button" at bounding box center [81, 285] width 18 height 21
click at [73, 193] on icon "button" at bounding box center [81, 184] width 18 height 21
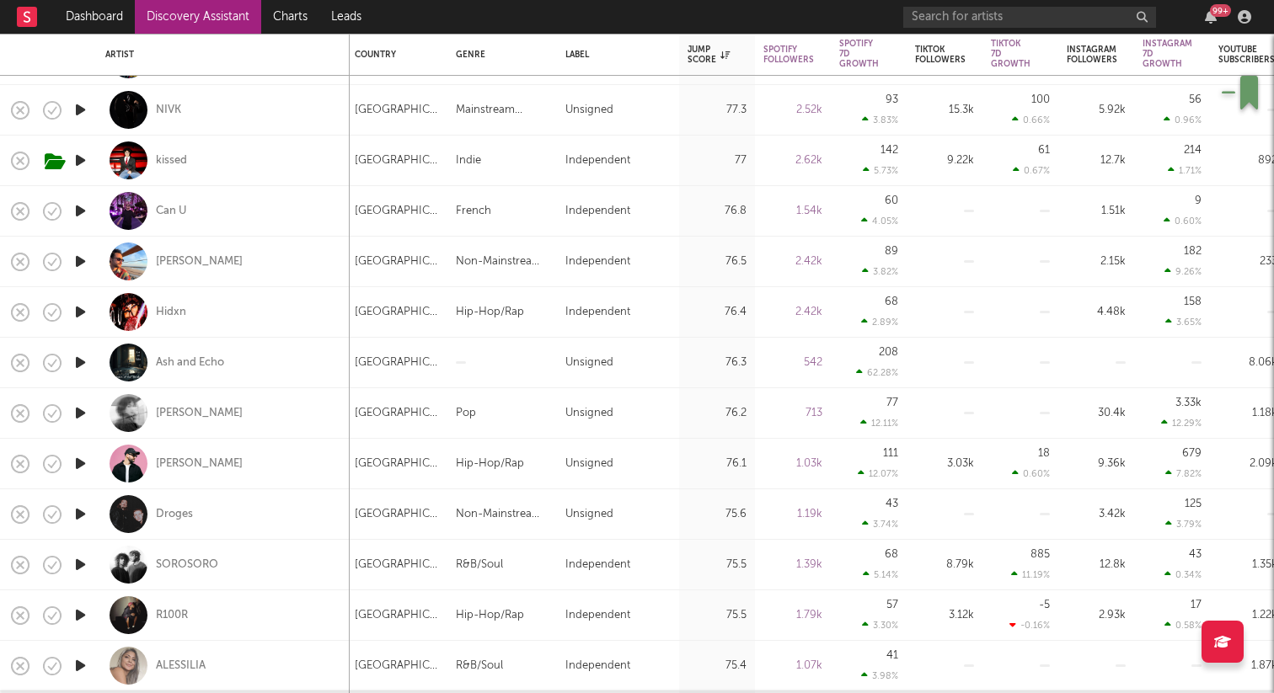
click at [79, 211] on icon "button" at bounding box center [81, 211] width 18 height 21
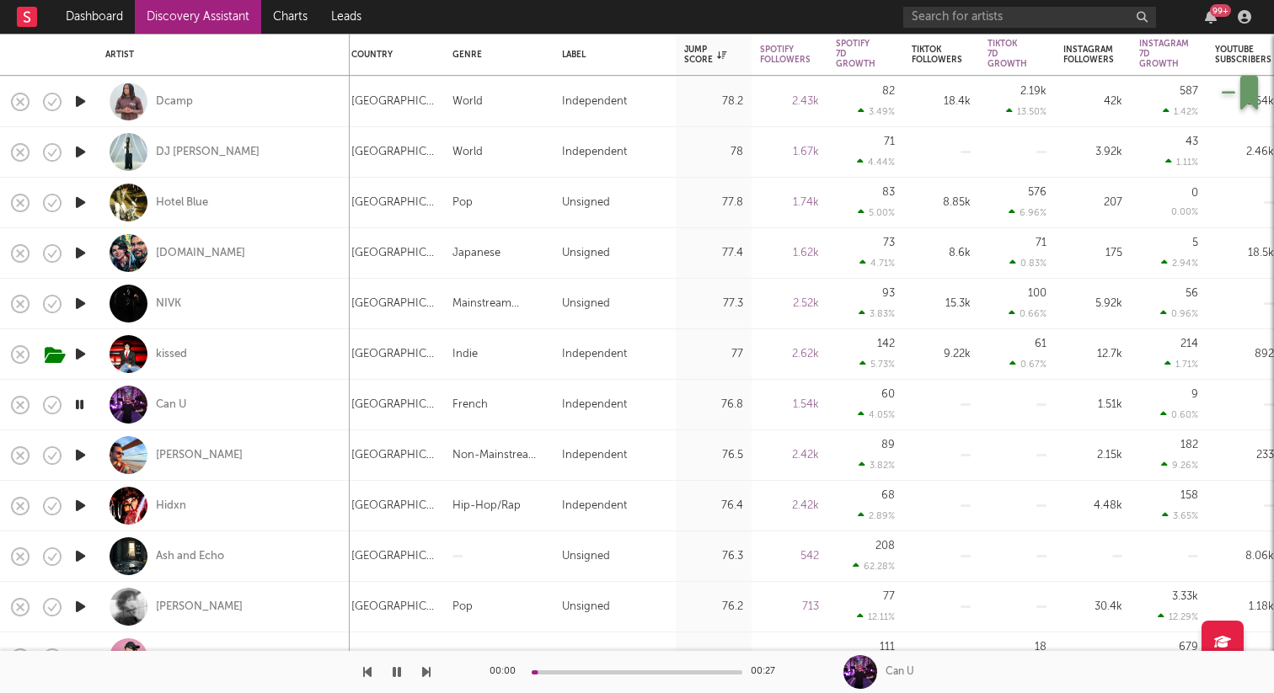
click at [81, 203] on icon "button" at bounding box center [81, 202] width 18 height 21
click at [171, 201] on div "Hotel Blue" at bounding box center [182, 202] width 52 height 15
click at [301, 195] on div "Hotel Blue" at bounding box center [223, 203] width 236 height 50
select select "1w"
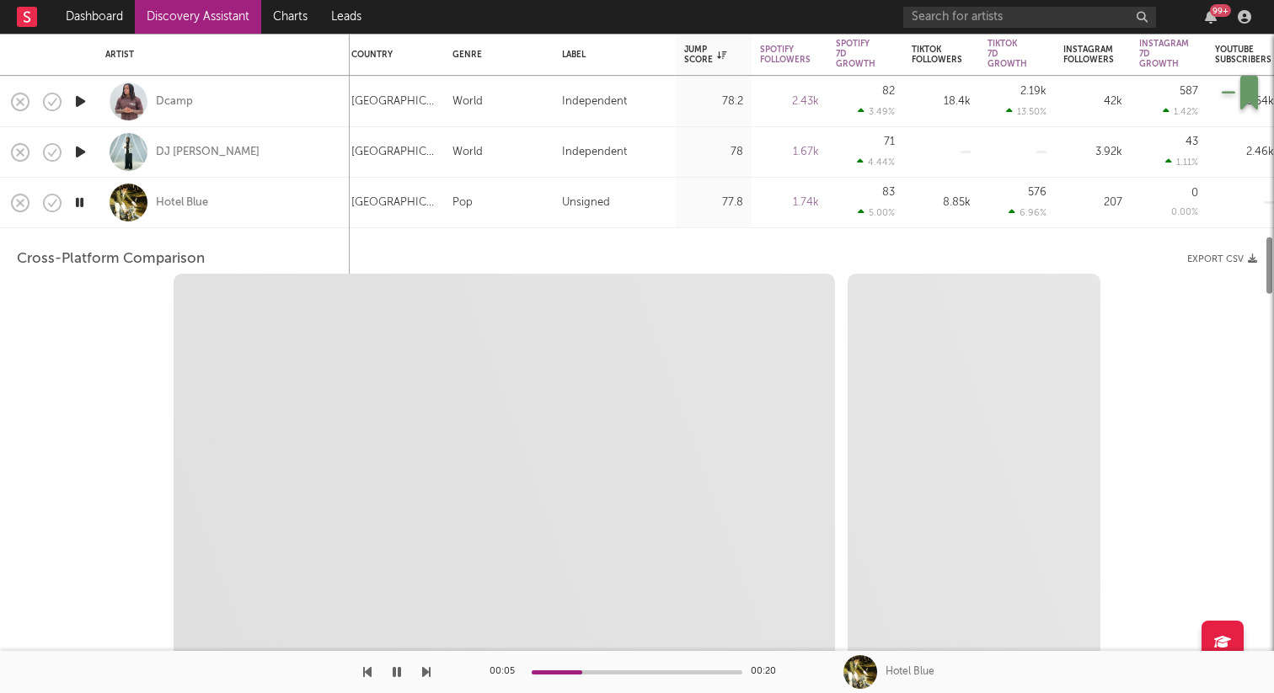
select select "6m"
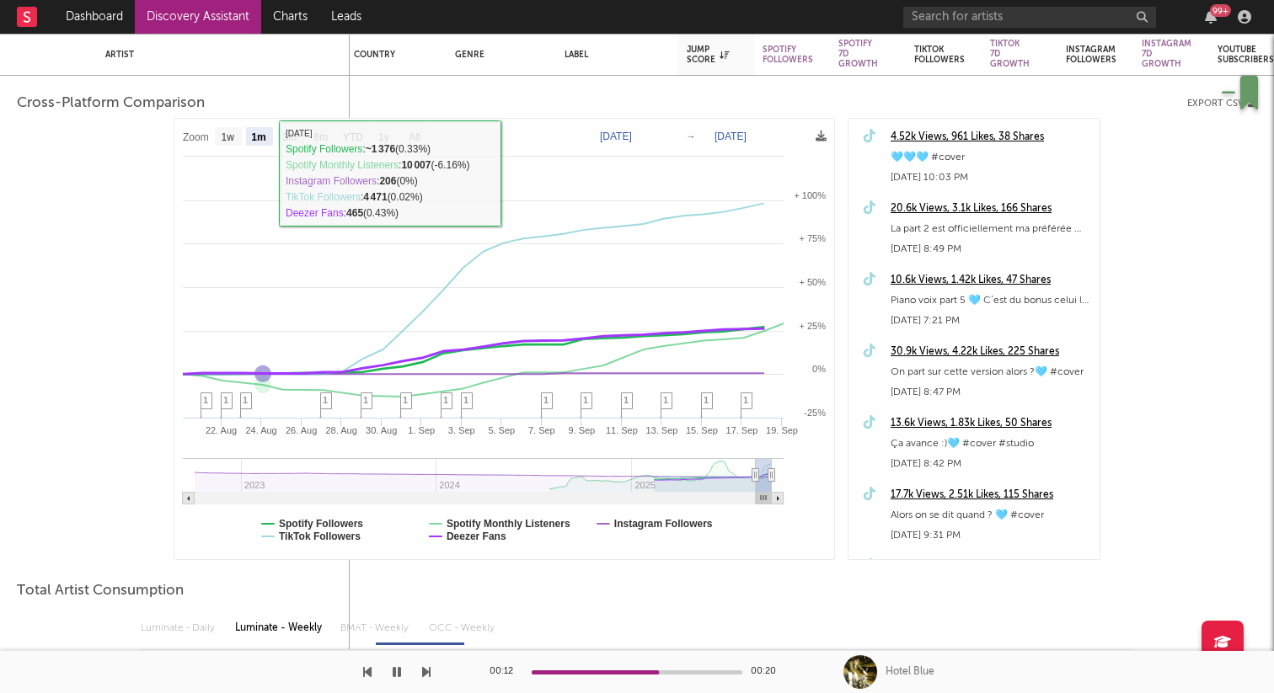
click at [227, 140] on text "1w" at bounding box center [228, 137] width 13 height 12
select select "1w"
type input "2025-09-13"
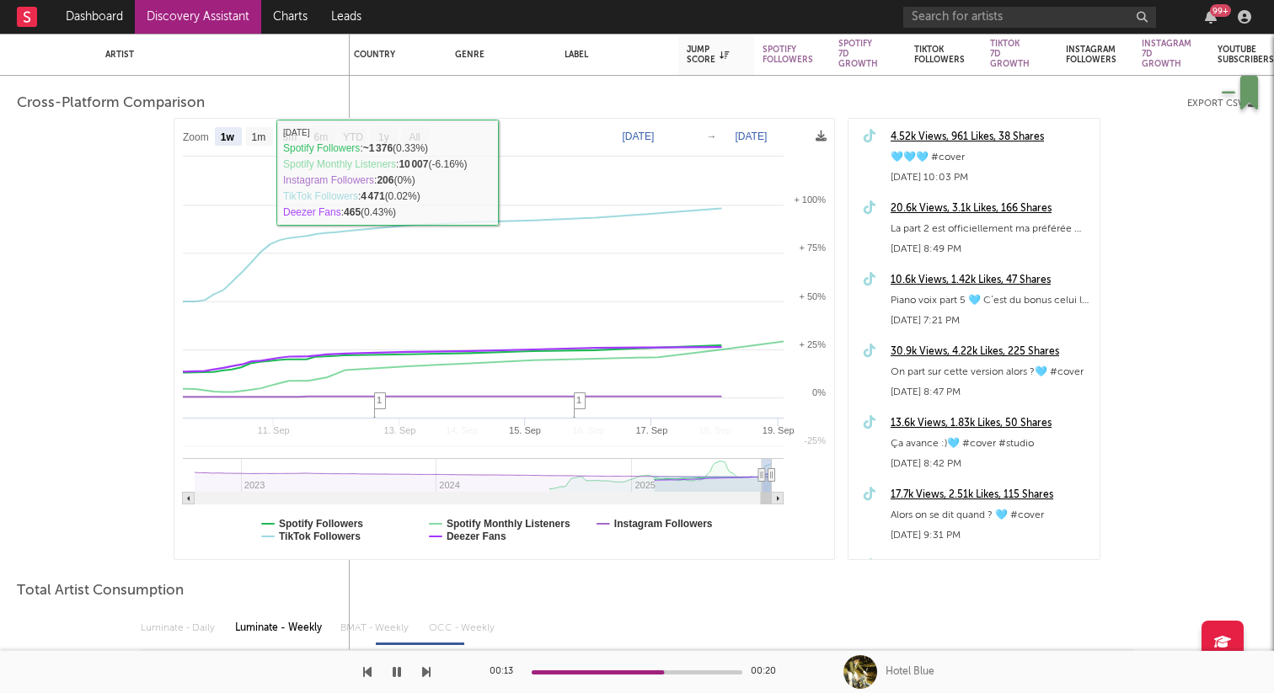
select select "1w"
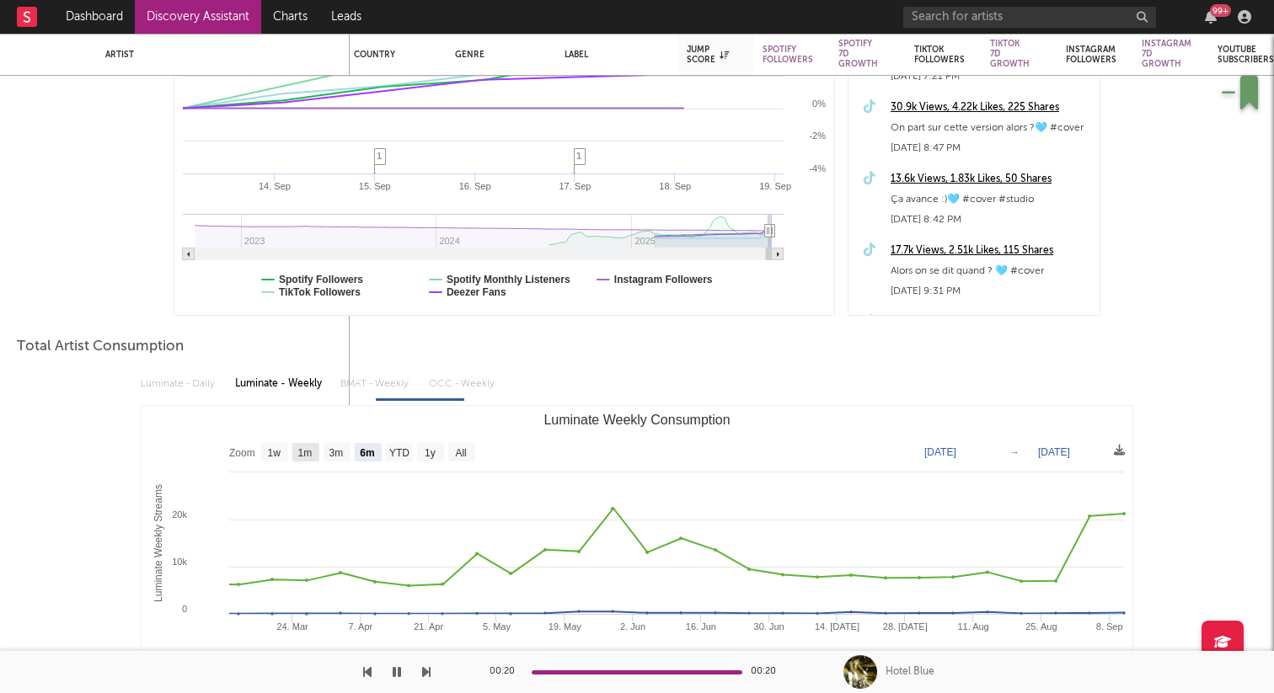
click at [309, 452] on text "1m" at bounding box center [305, 453] width 14 height 12
select select "1m"
type input "2025-08-11"
